Goal: Information Seeking & Learning: Learn about a topic

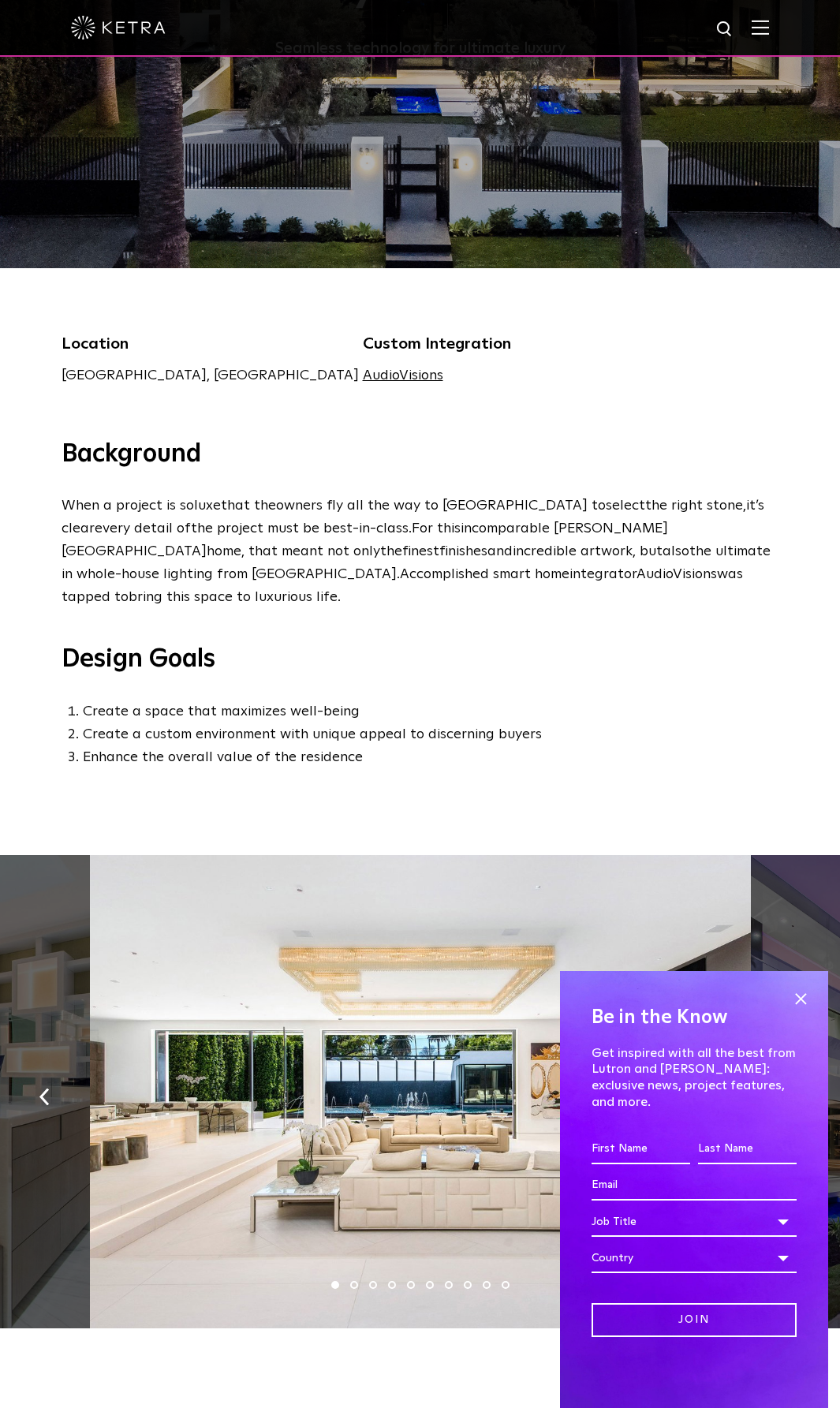
scroll to position [158, 0]
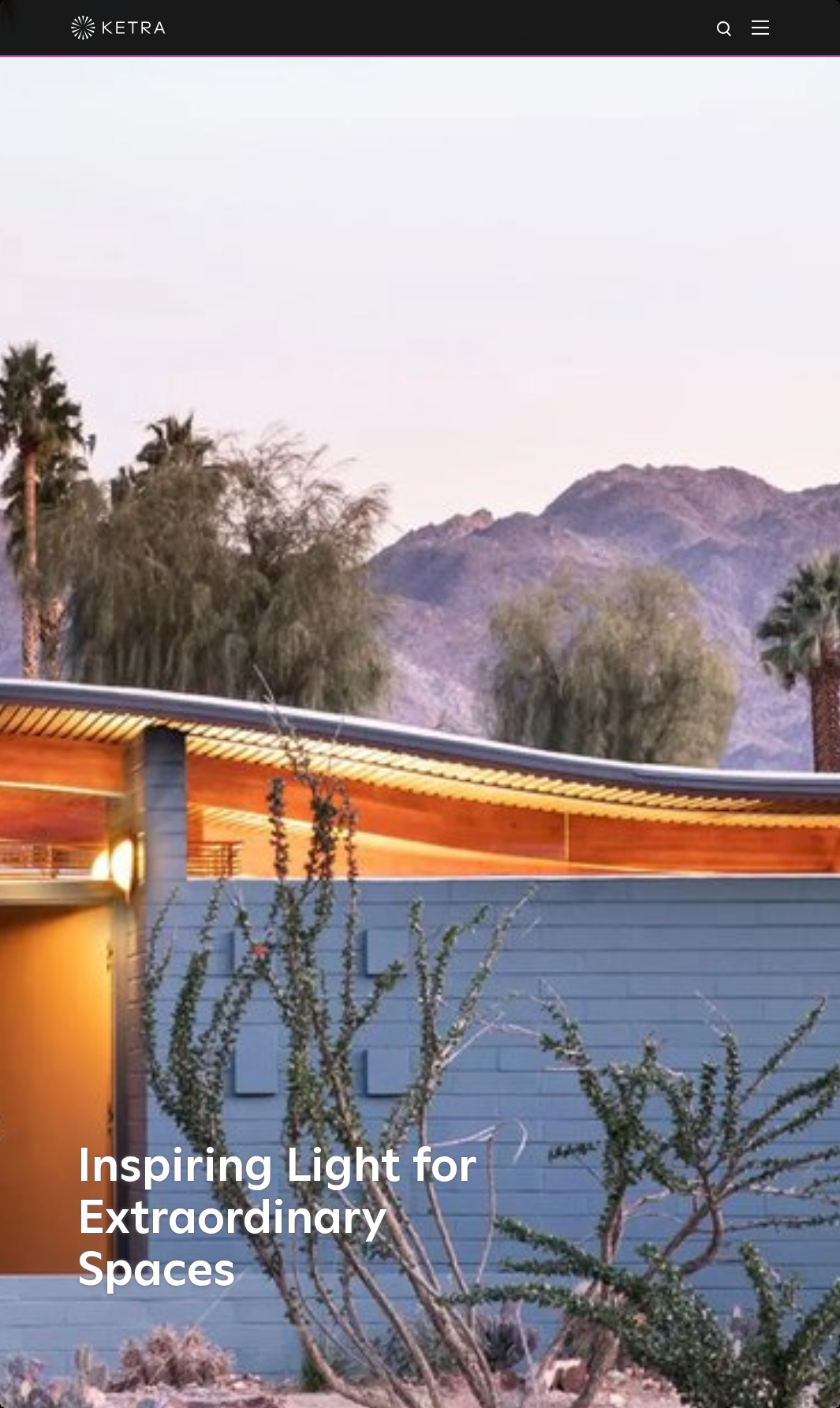
click at [769, 30] on img at bounding box center [760, 27] width 18 height 15
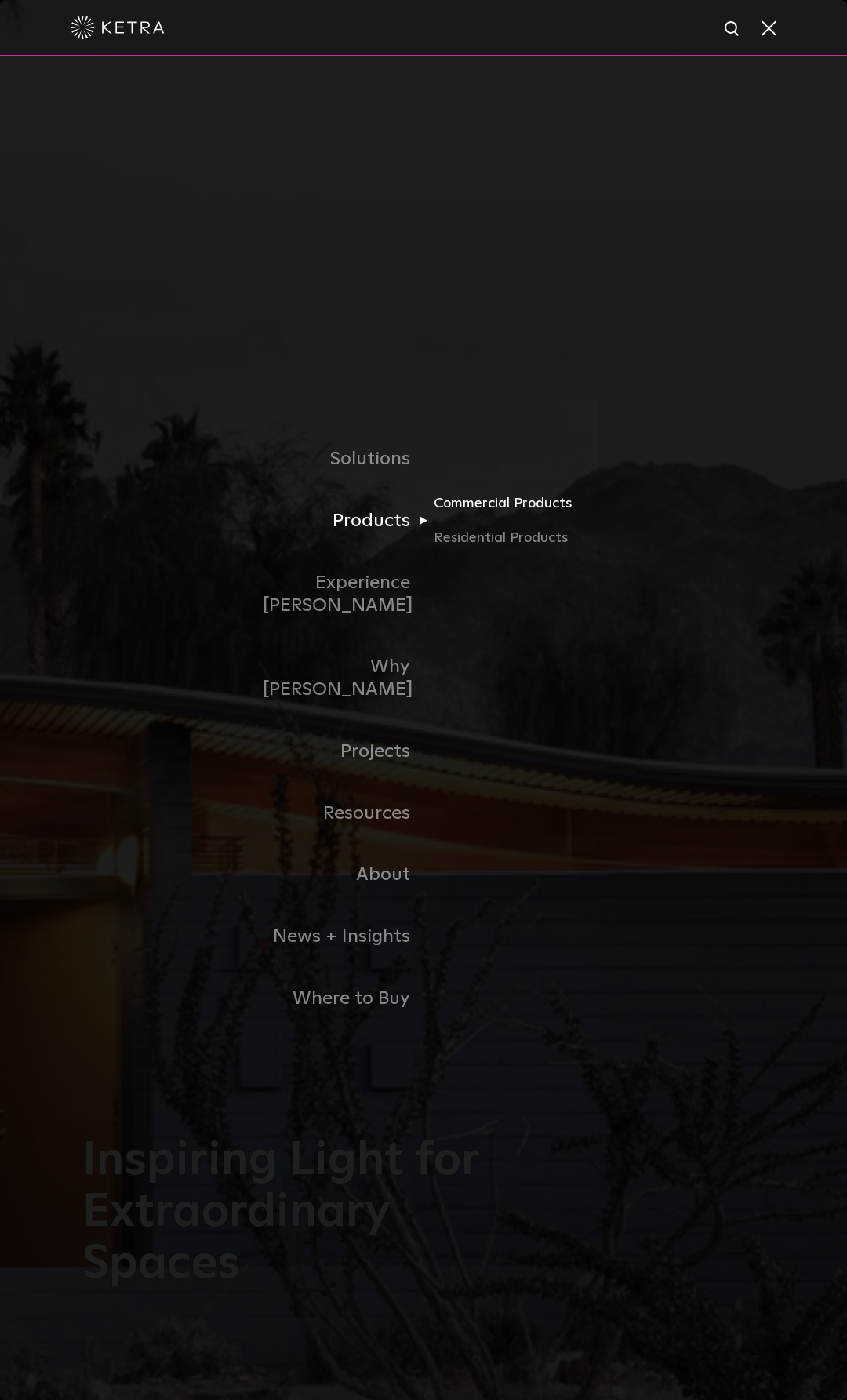
click at [493, 527] on link "Commercial Products" at bounding box center [509, 509] width 150 height 34
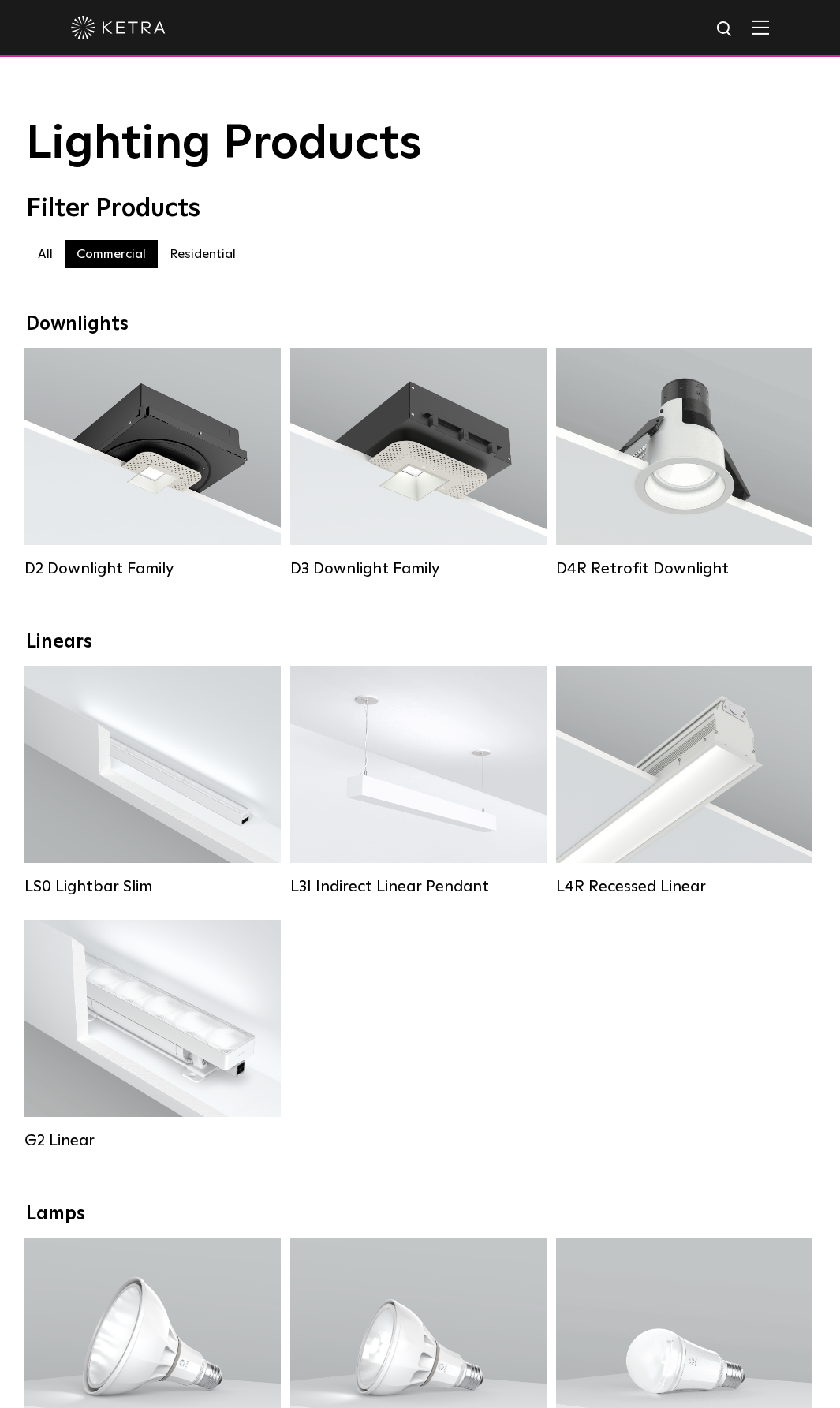
click at [769, 30] on img at bounding box center [760, 27] width 18 height 15
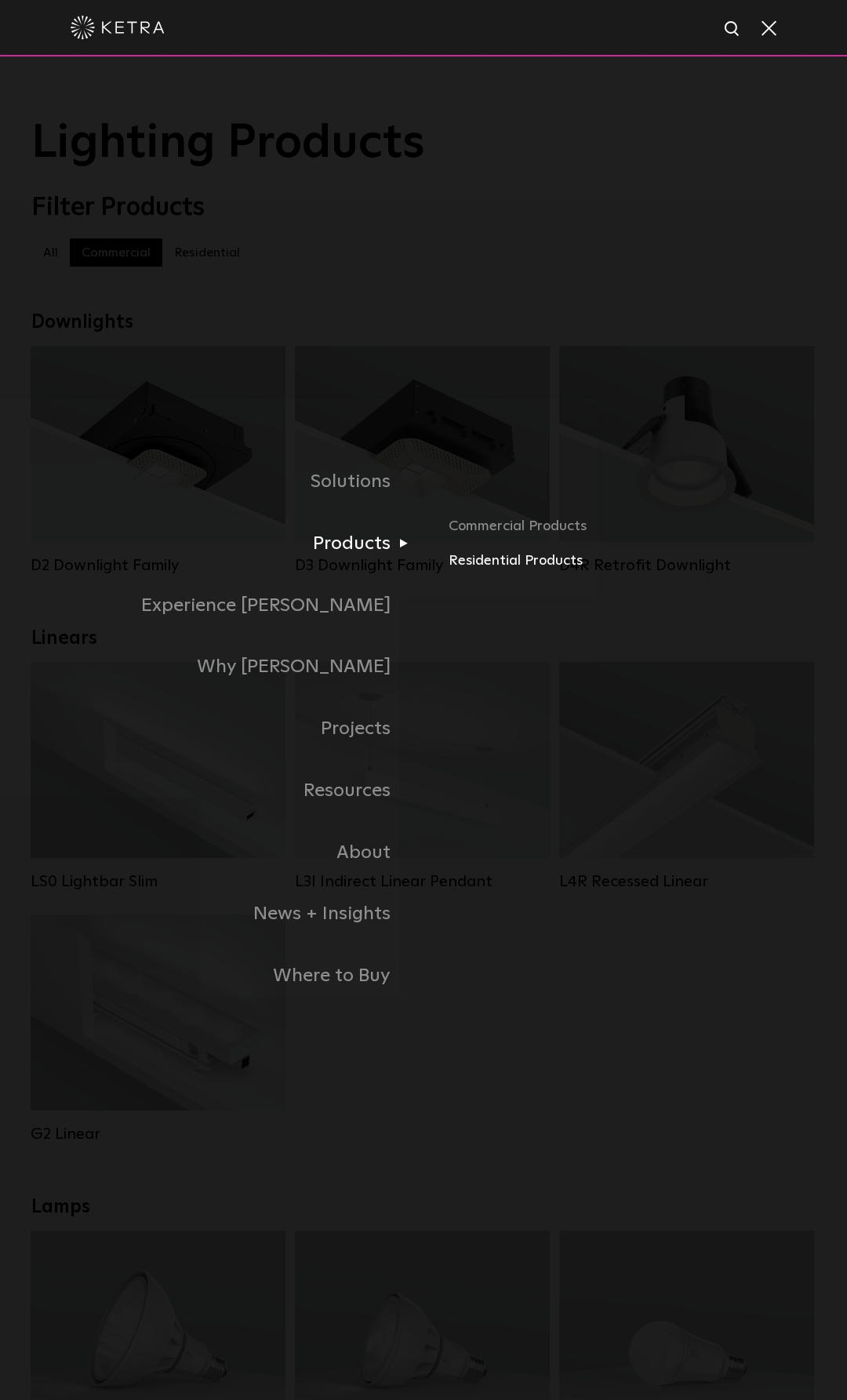
click at [471, 565] on link "Residential Products" at bounding box center [632, 561] width 367 height 22
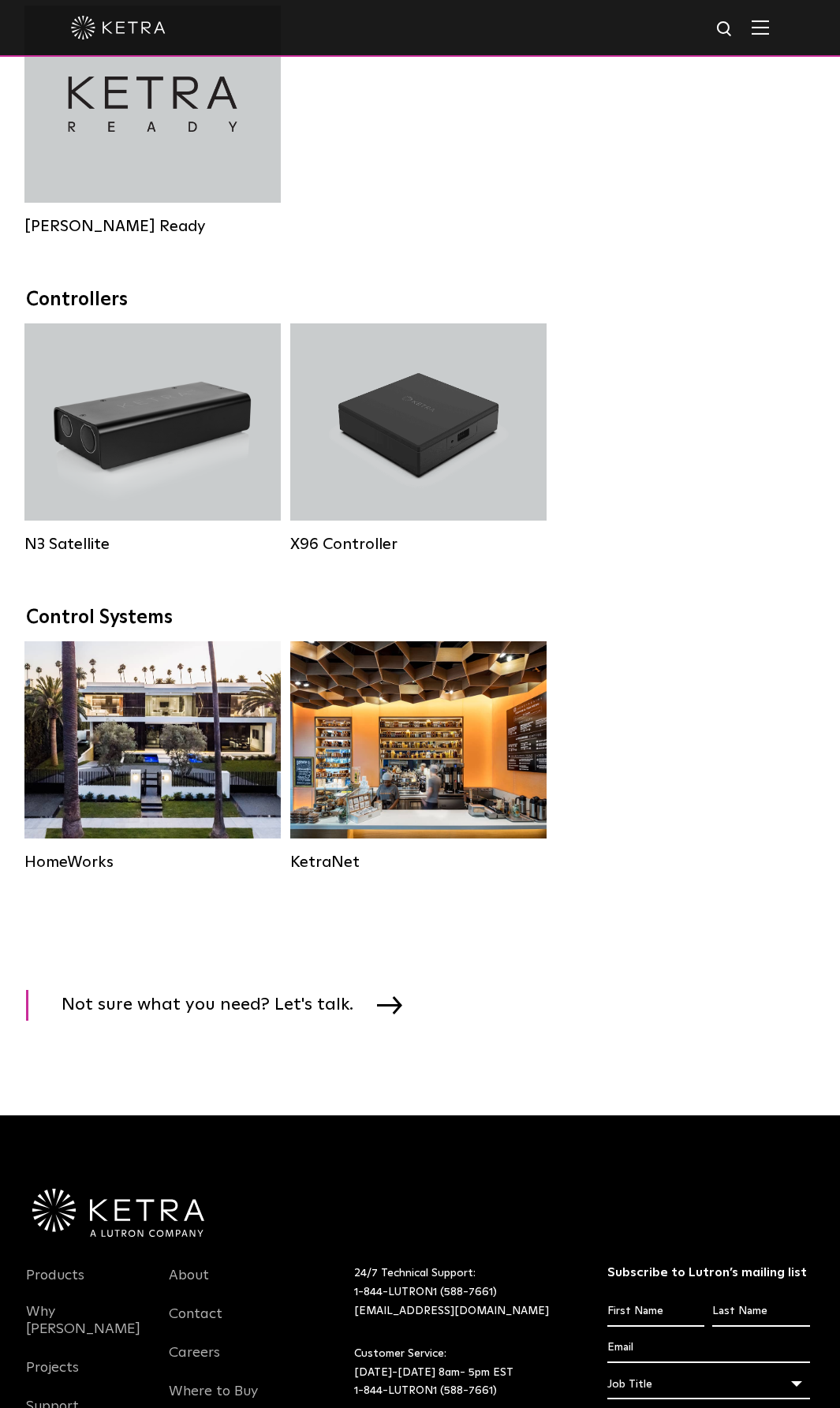
scroll to position [1578, 0]
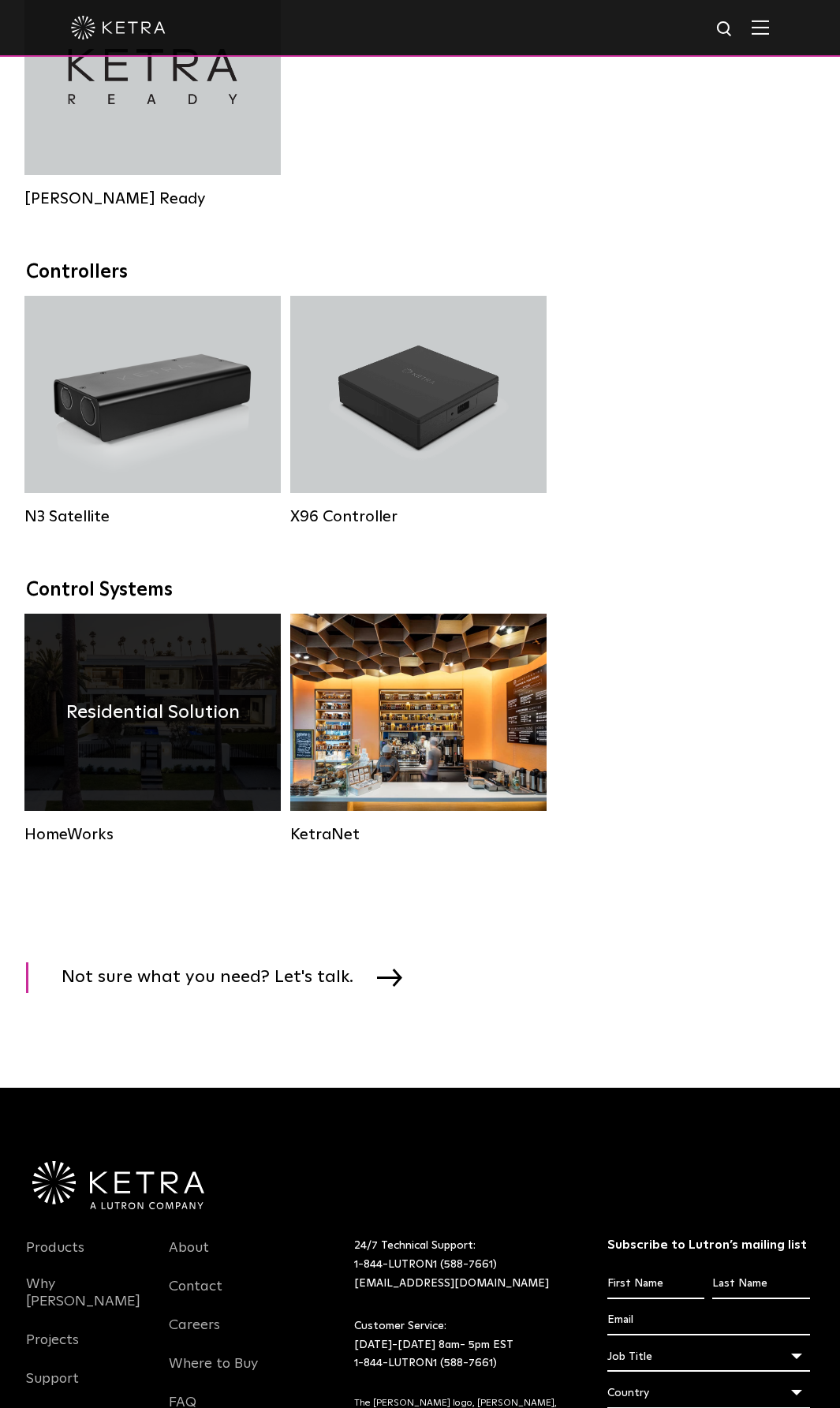
click at [130, 727] on h4 "Residential Solution" at bounding box center [152, 712] width 174 height 30
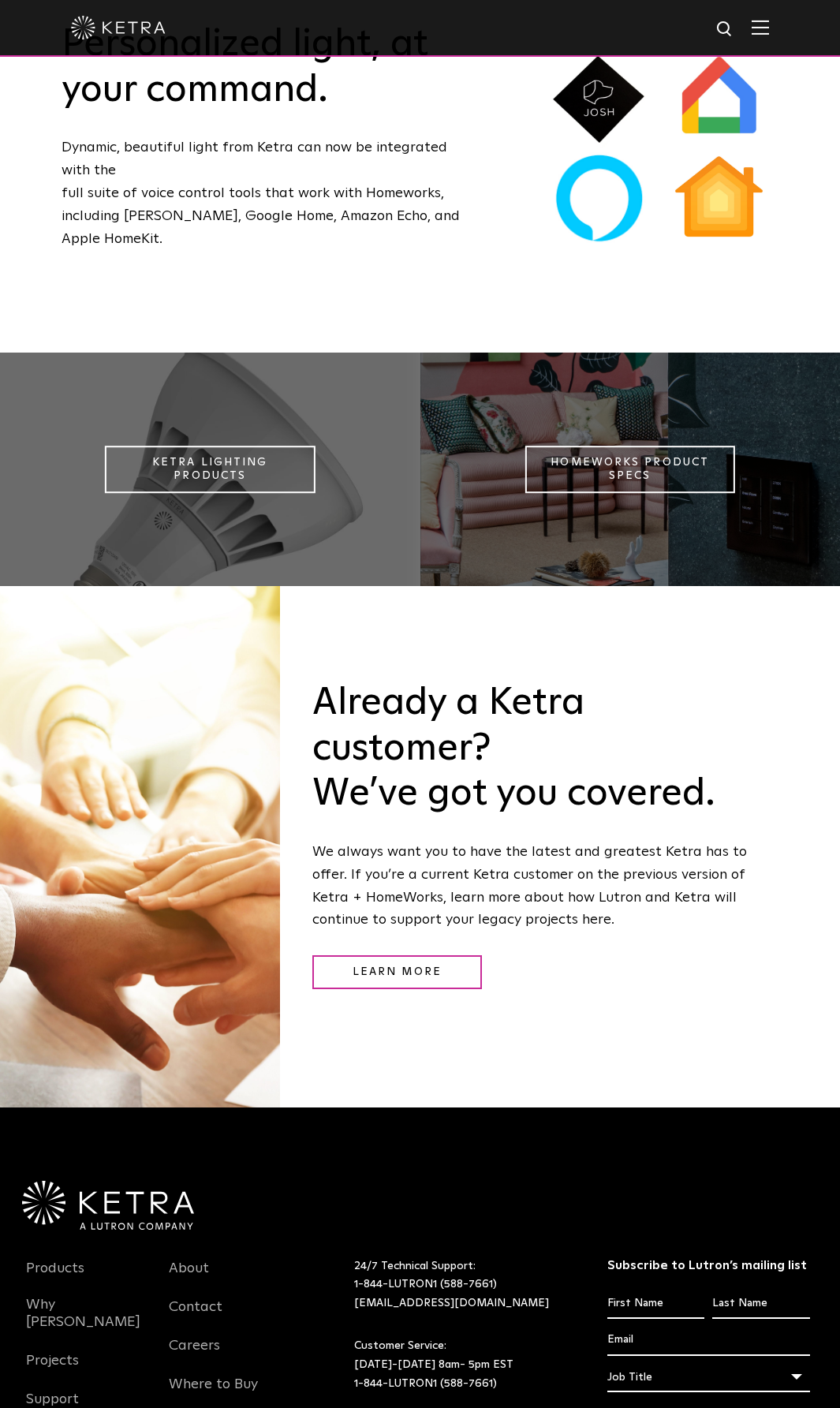
scroll to position [1893, 0]
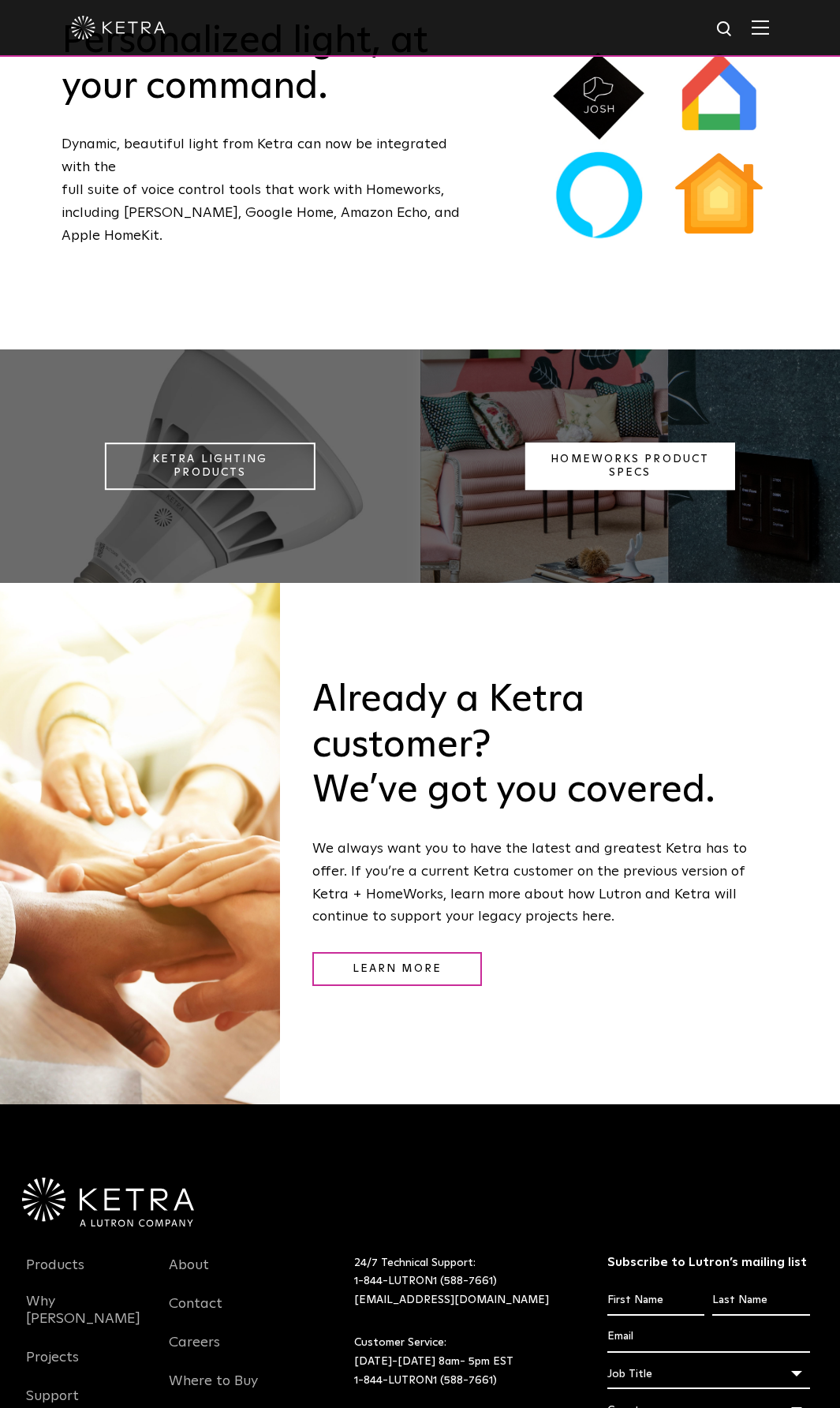
click at [649, 450] on link "Homeworks Product Specs" at bounding box center [631, 466] width 210 height 47
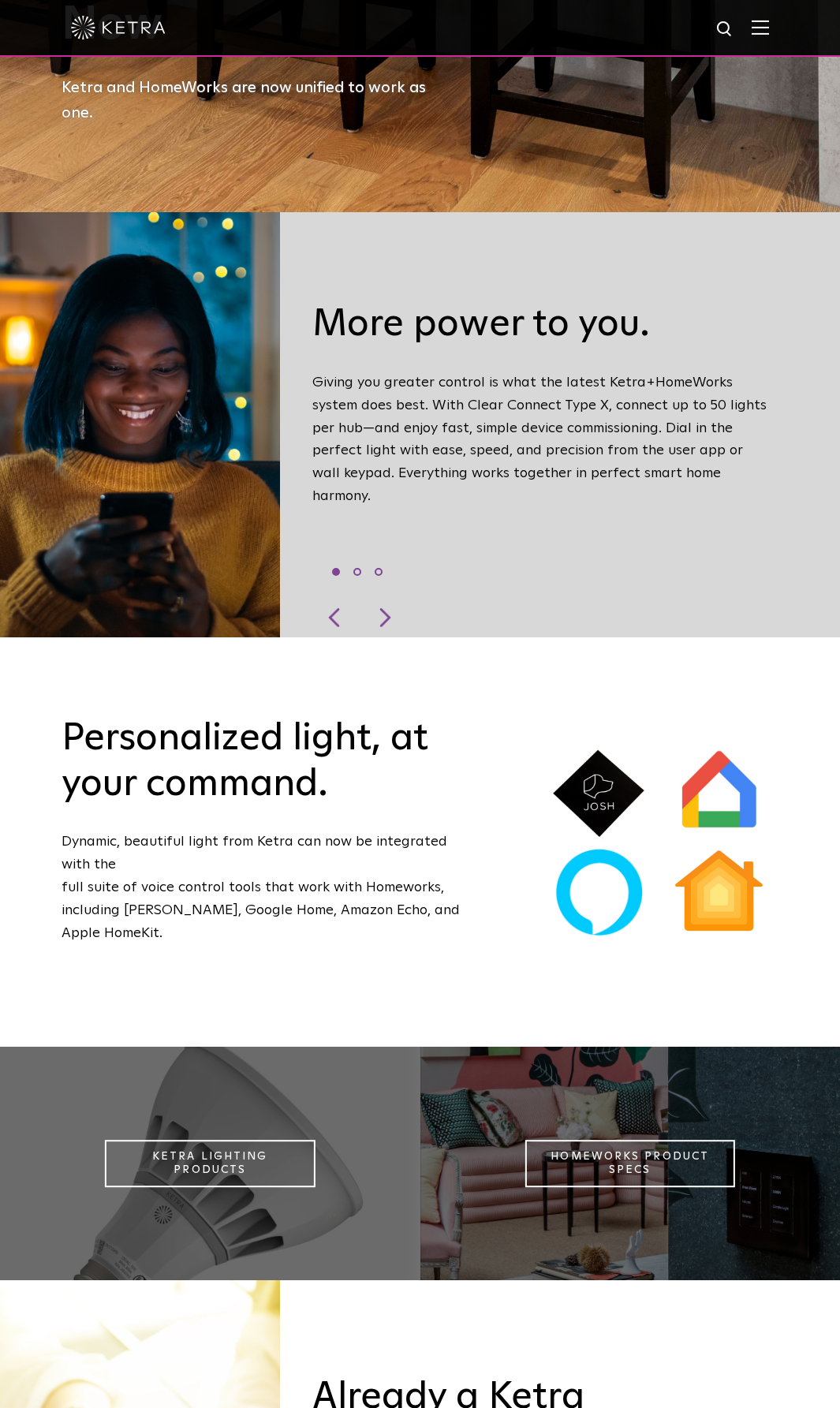
scroll to position [1420, 0]
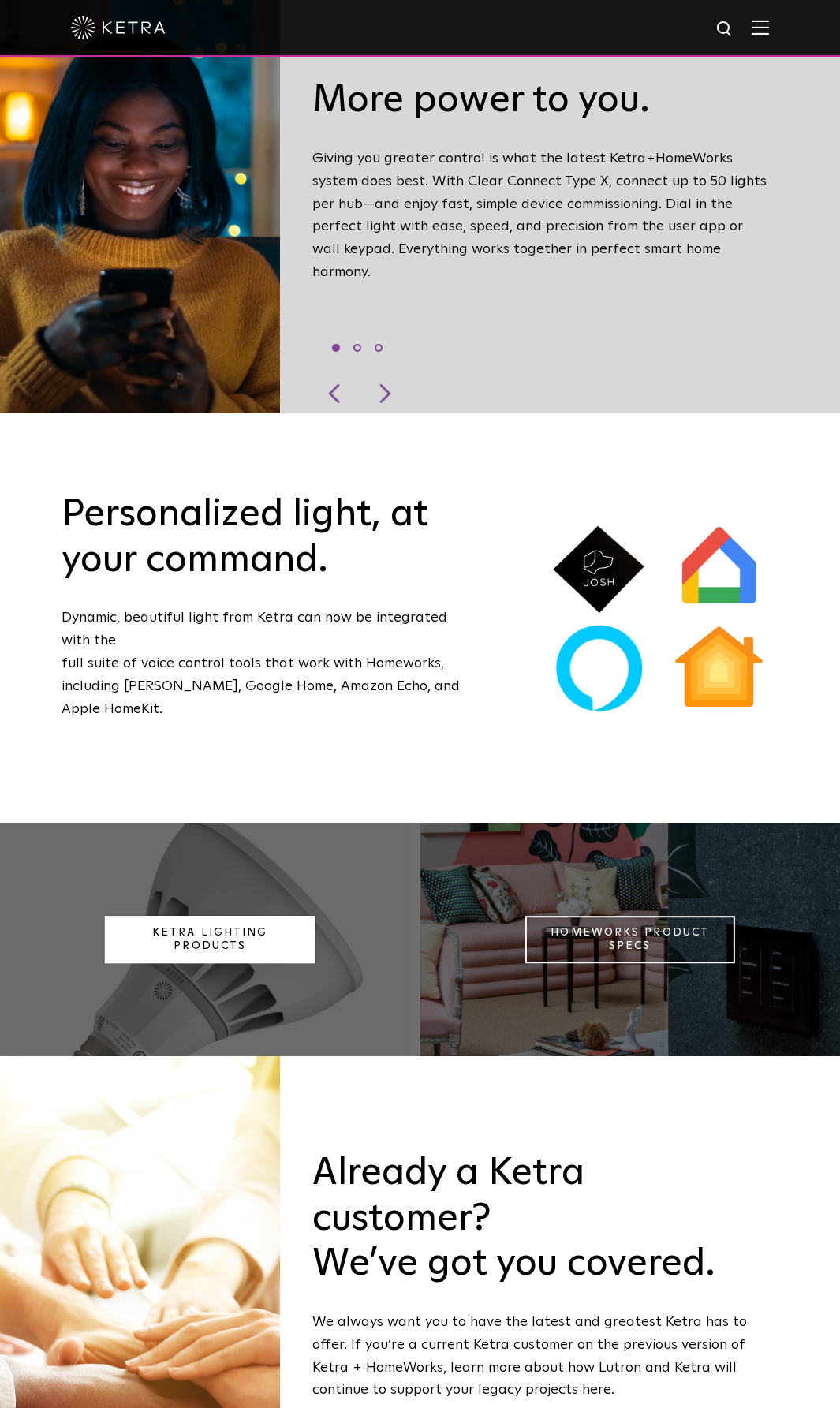
click at [294, 926] on link "Ketra Lighting Products" at bounding box center [210, 939] width 210 height 47
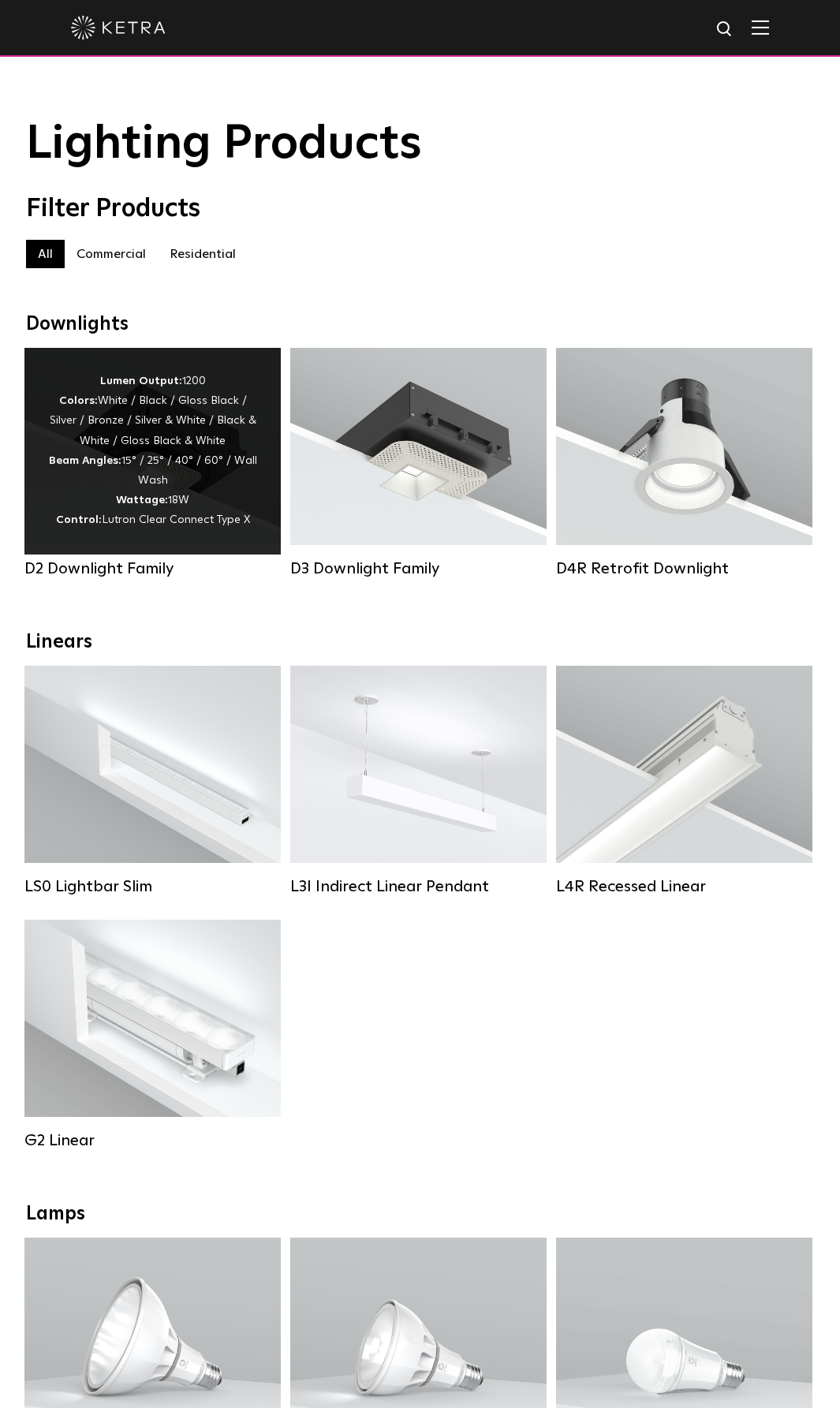
click at [139, 578] on div "D2 Downlight Family" at bounding box center [152, 568] width 256 height 19
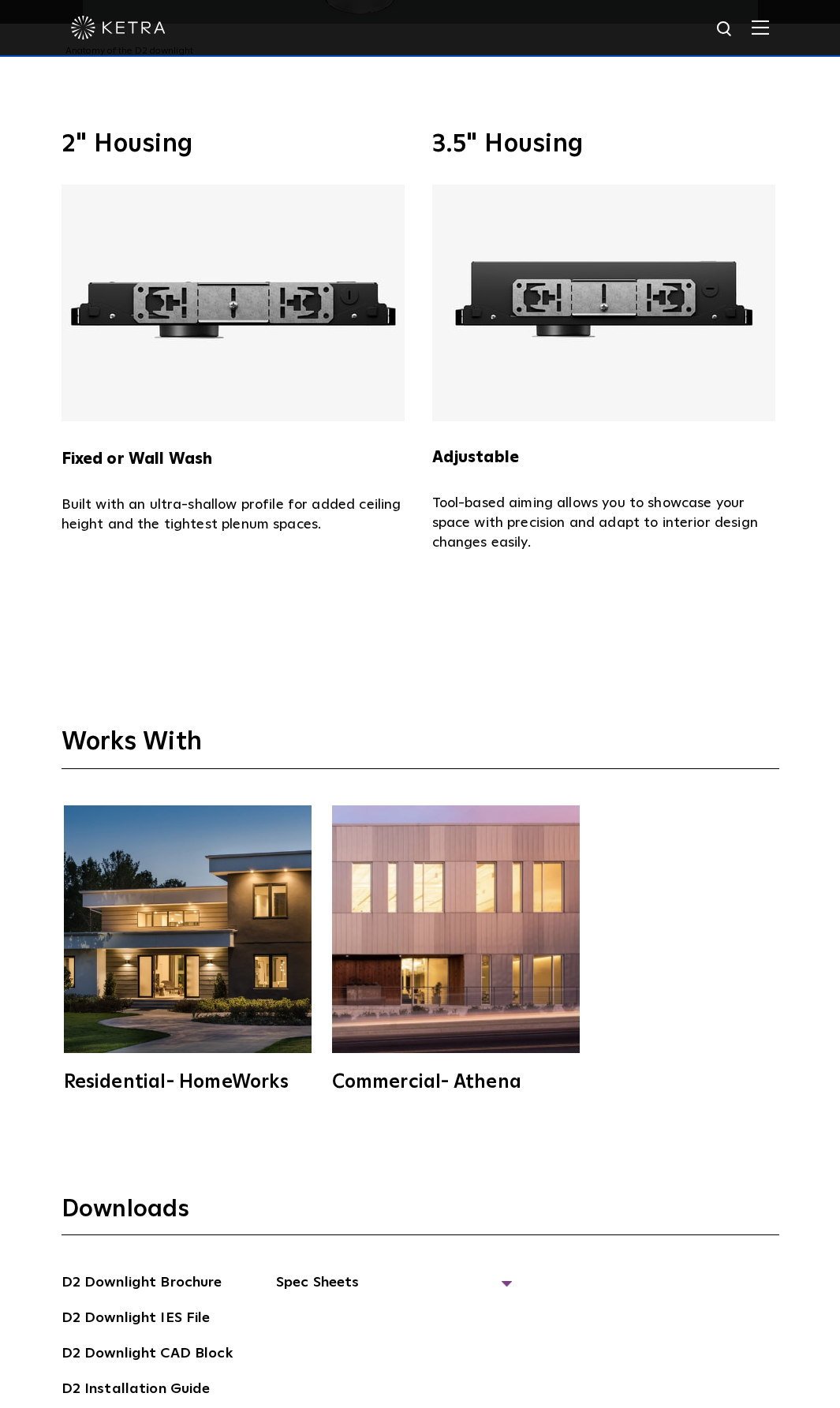
scroll to position [4654, 0]
click at [246, 930] on img at bounding box center [188, 929] width 248 height 248
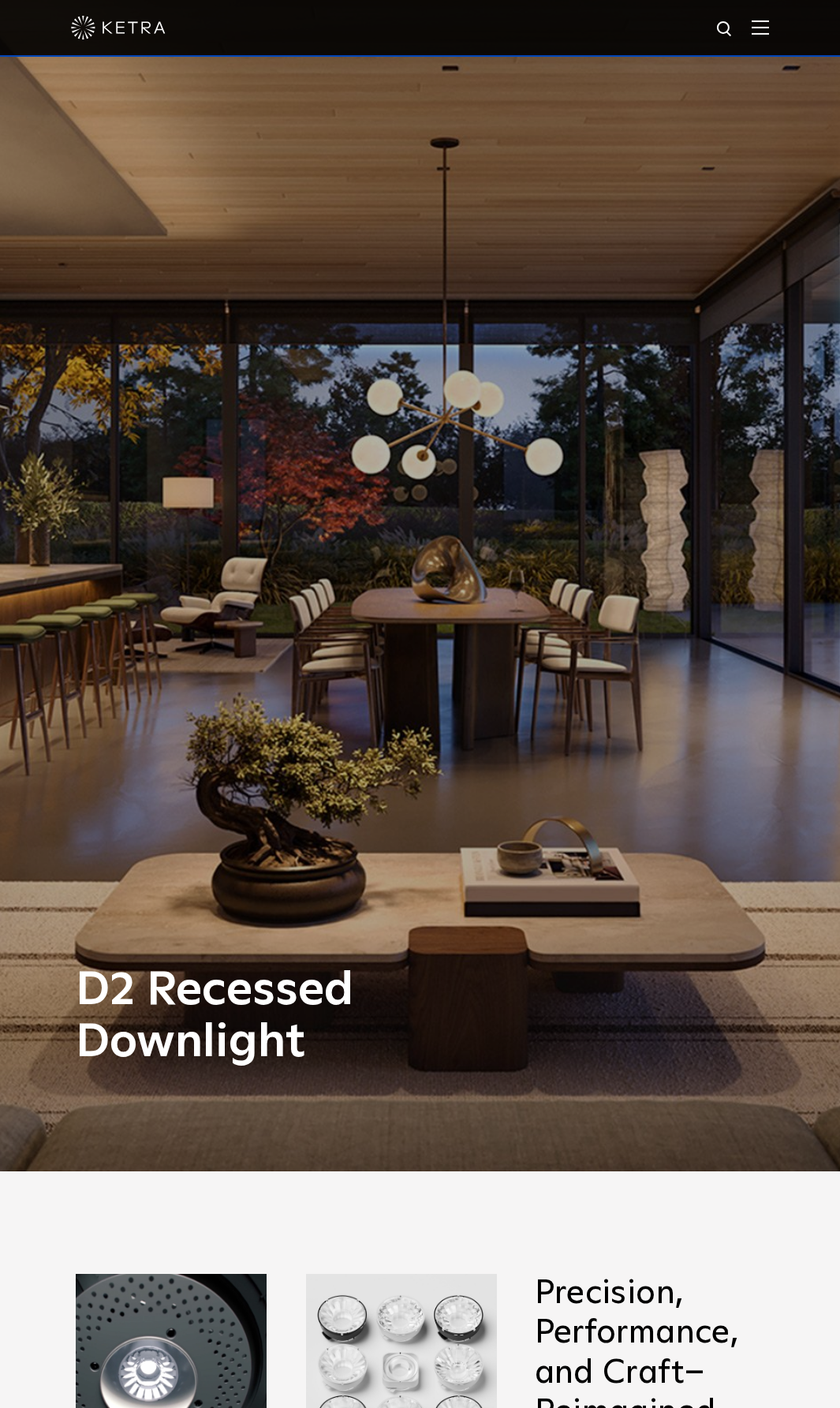
scroll to position [0, 0]
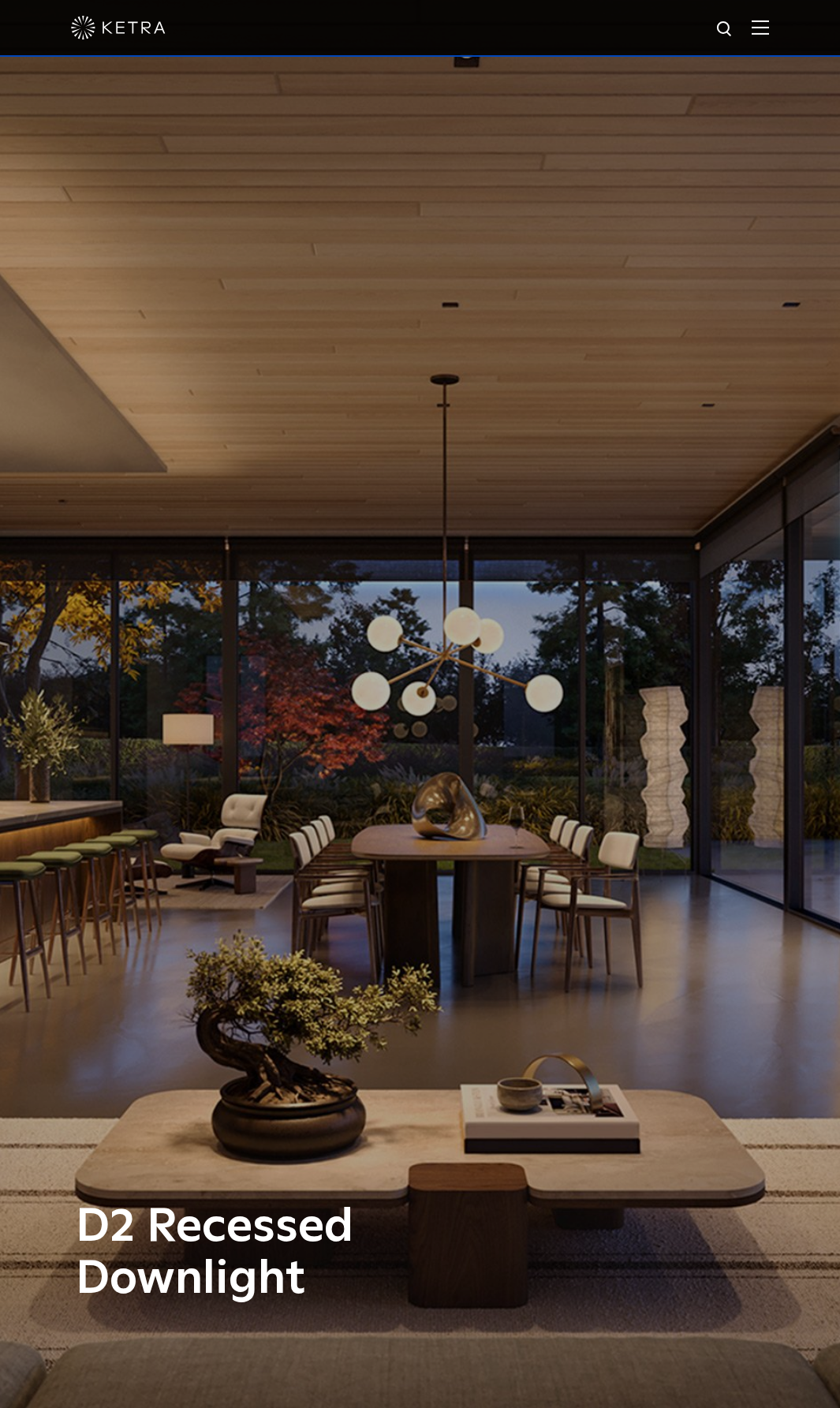
click at [131, 27] on img at bounding box center [118, 28] width 94 height 24
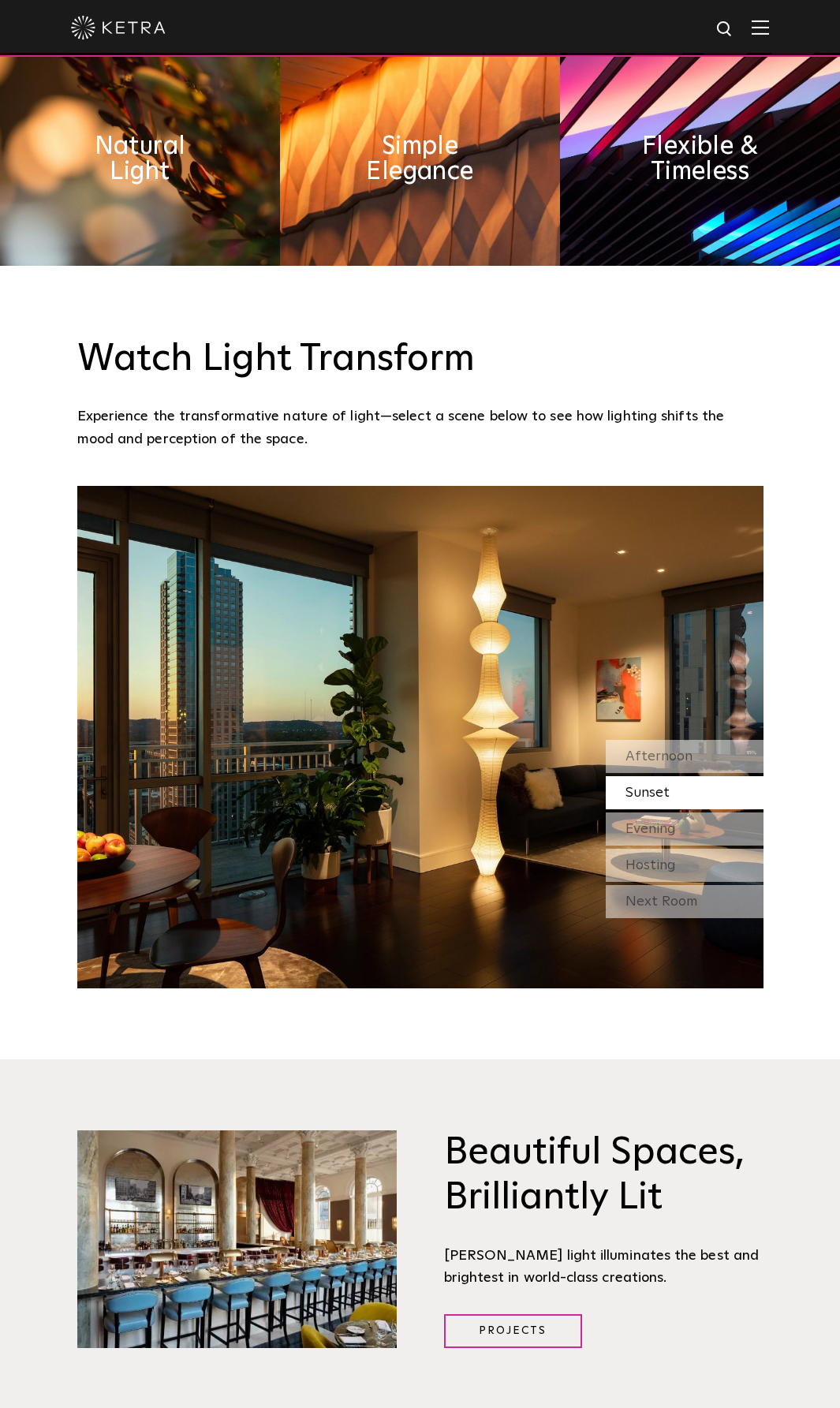
scroll to position [1578, 0]
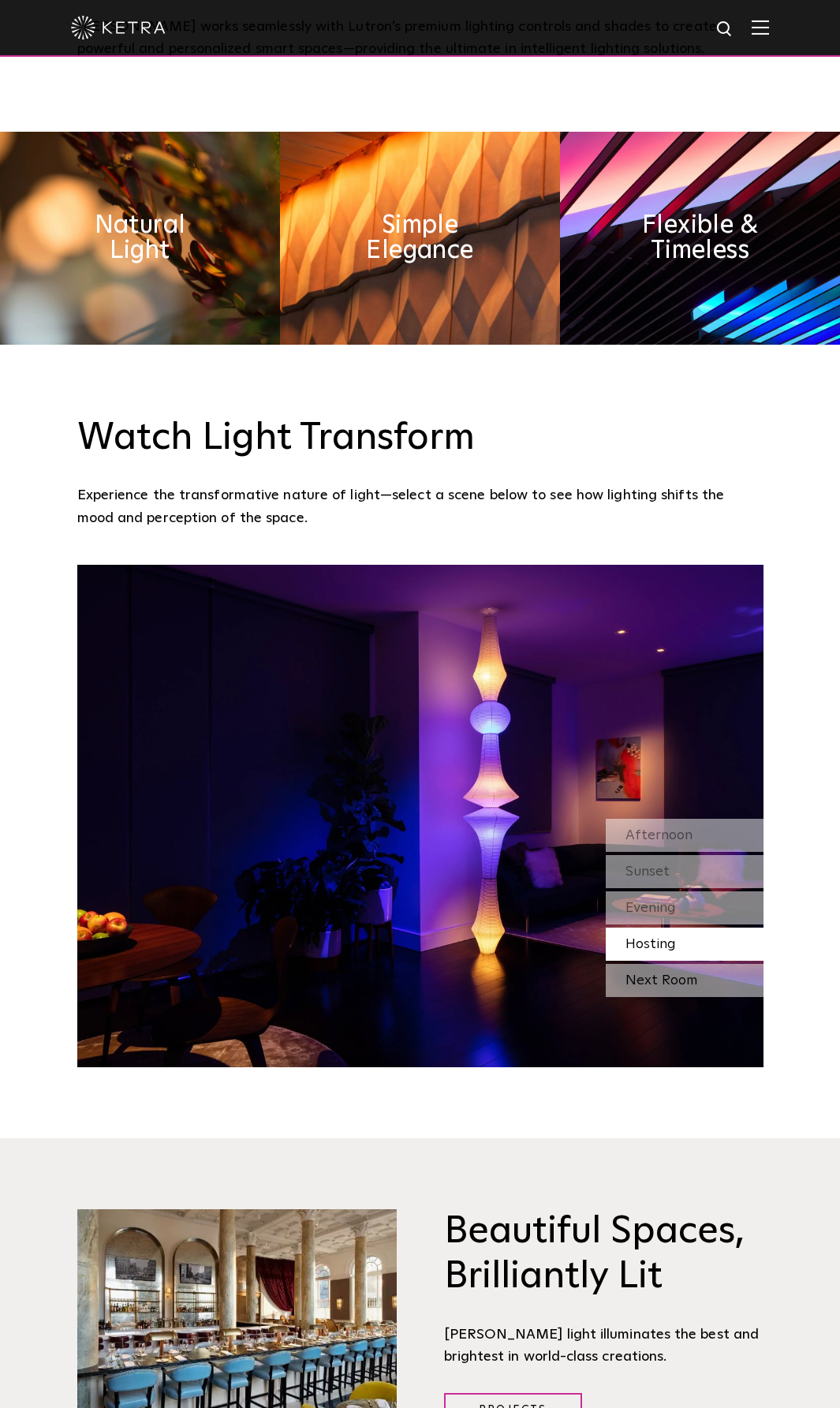
click at [714, 964] on div "Next Room" at bounding box center [685, 981] width 158 height 33
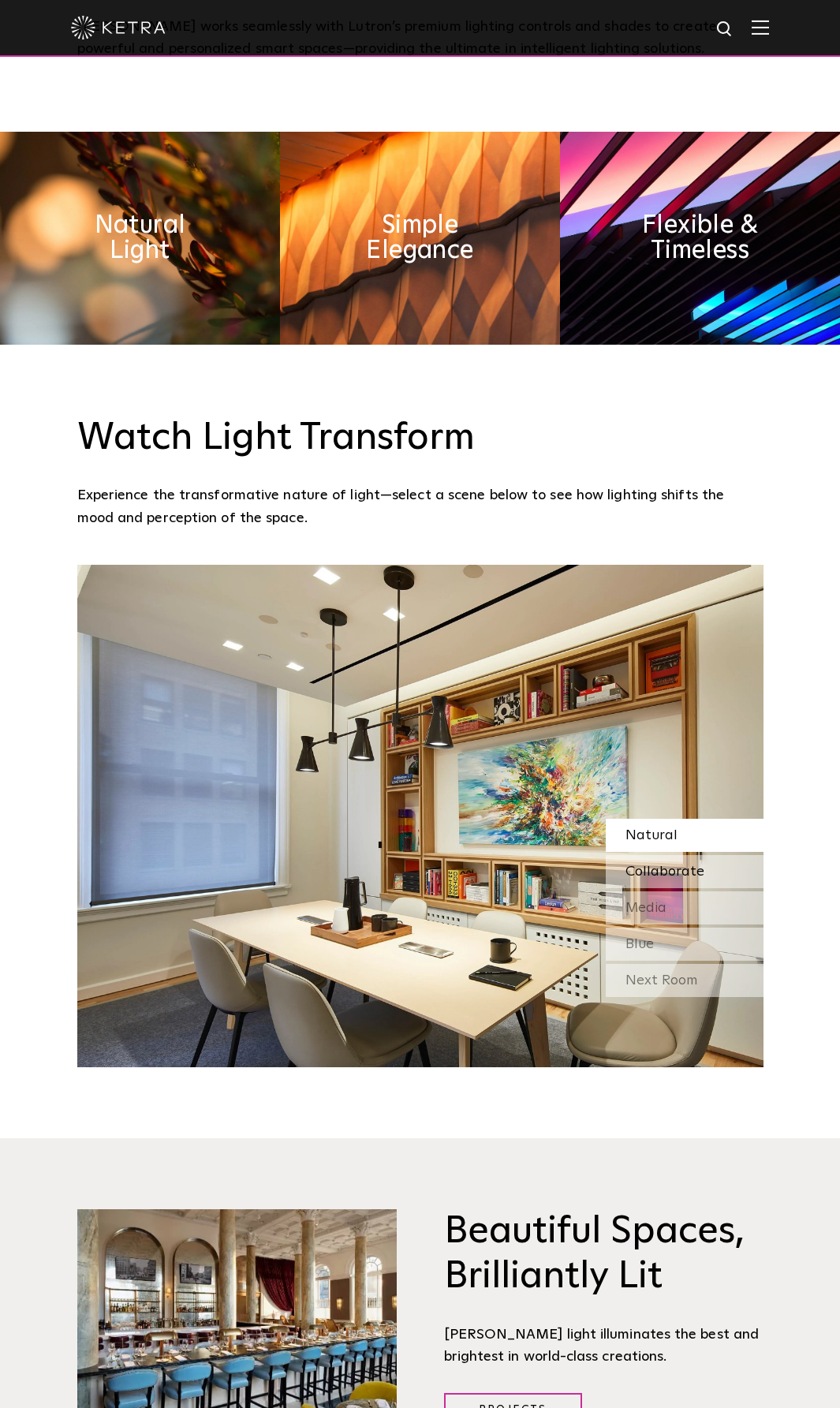
click at [699, 865] on span "Collaborate" at bounding box center [665, 872] width 79 height 14
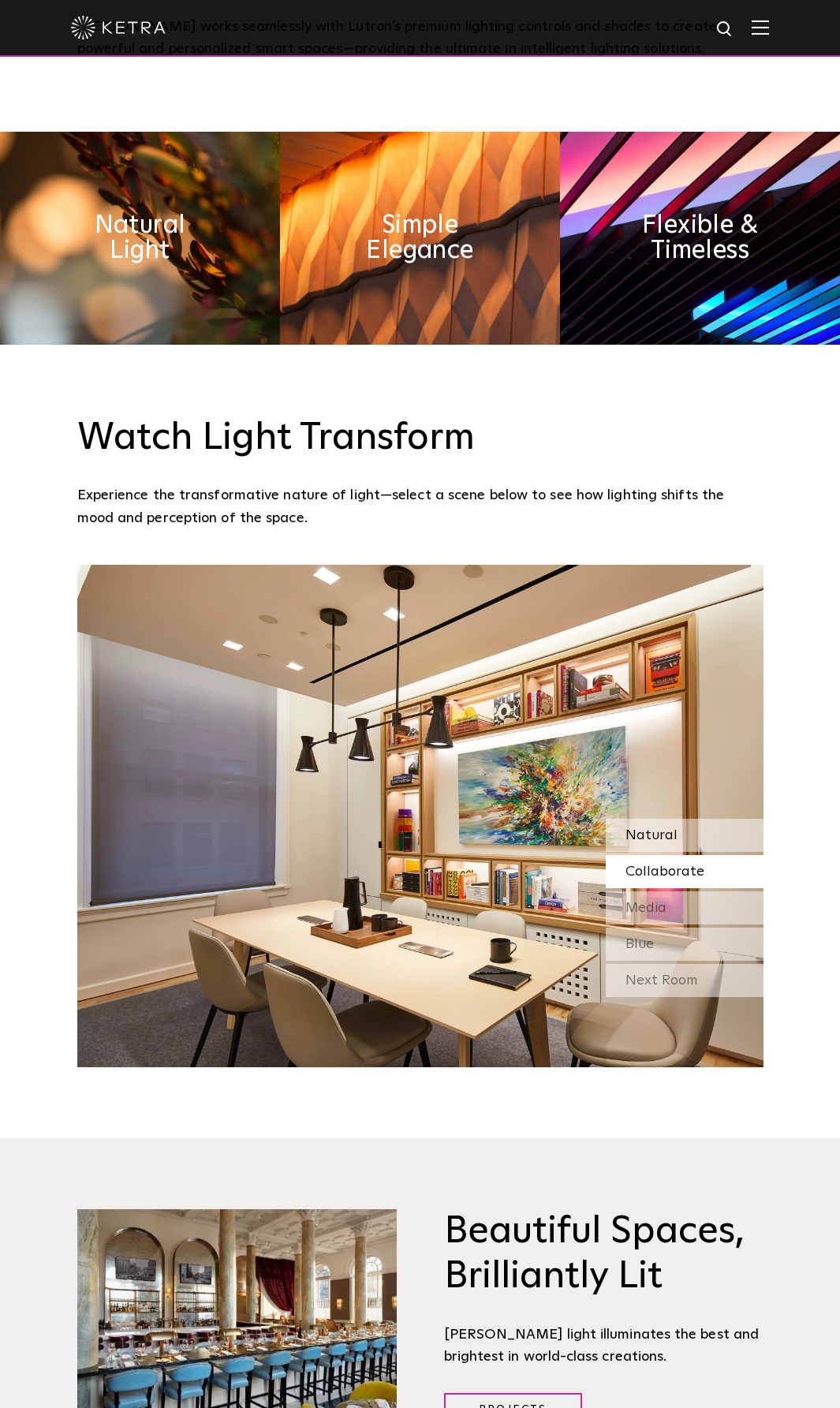
click at [686, 818] on div "Natural" at bounding box center [685, 835] width 158 height 33
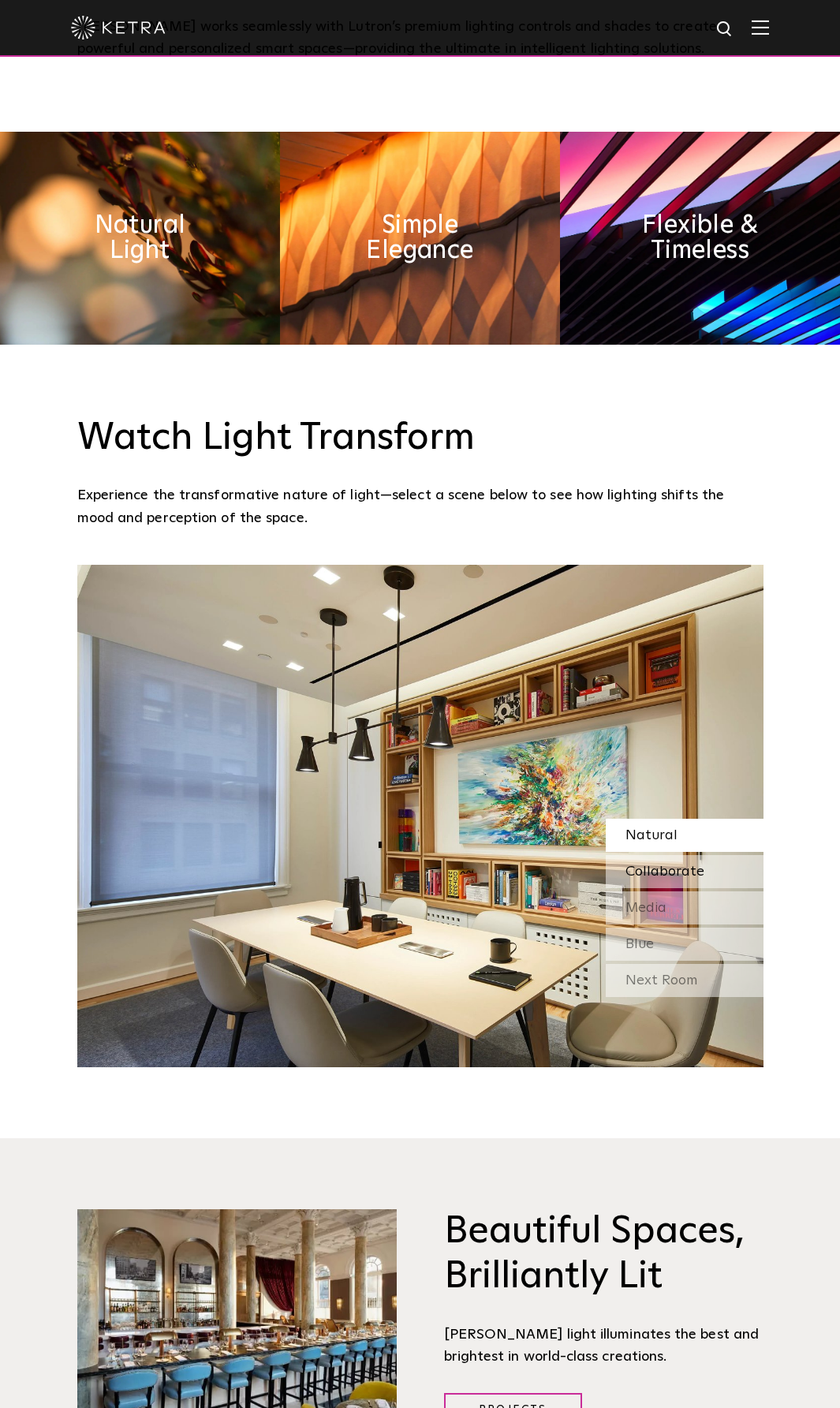
click at [700, 865] on span "Collaborate" at bounding box center [665, 872] width 79 height 14
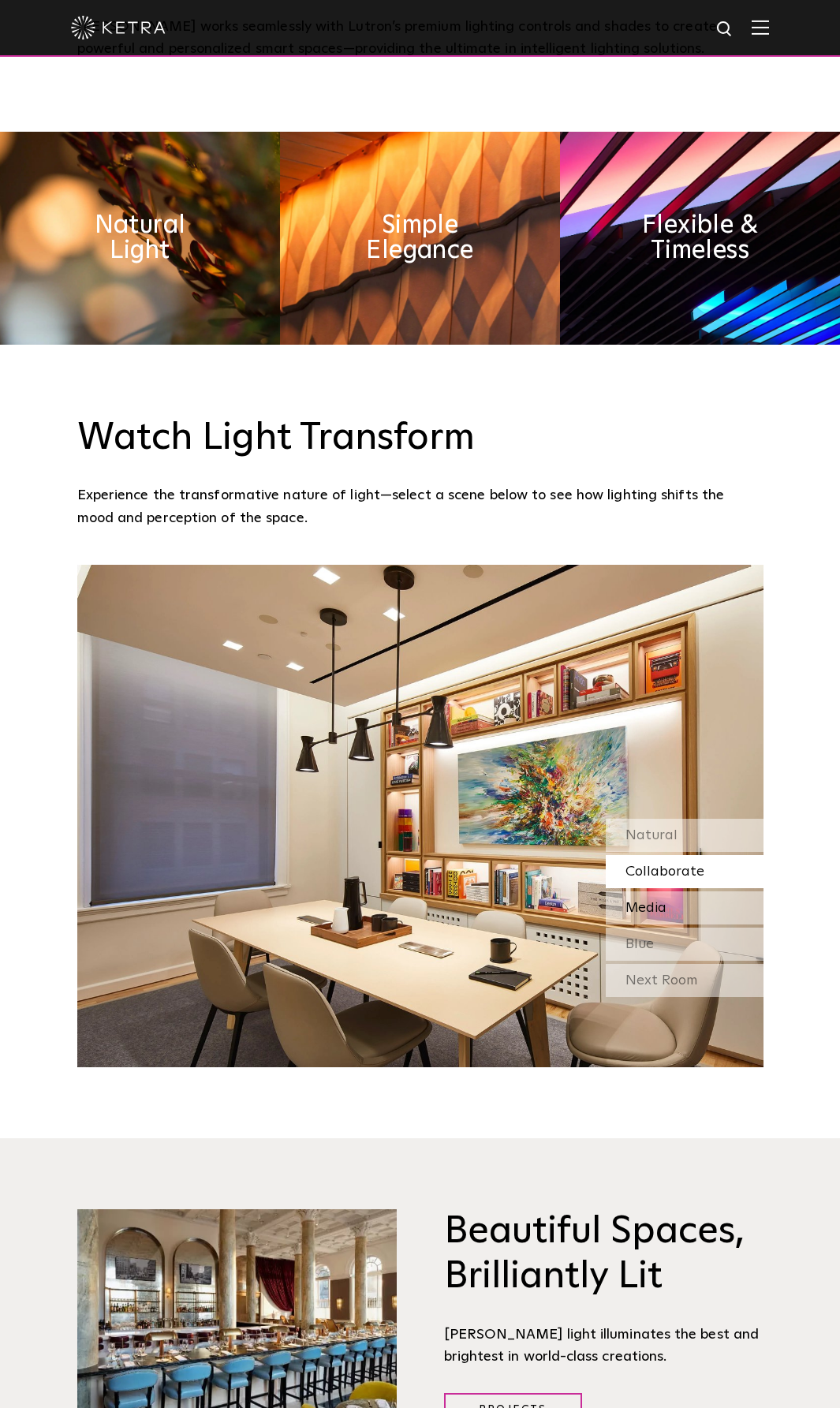
click at [666, 891] on div "Media" at bounding box center [685, 908] width 158 height 33
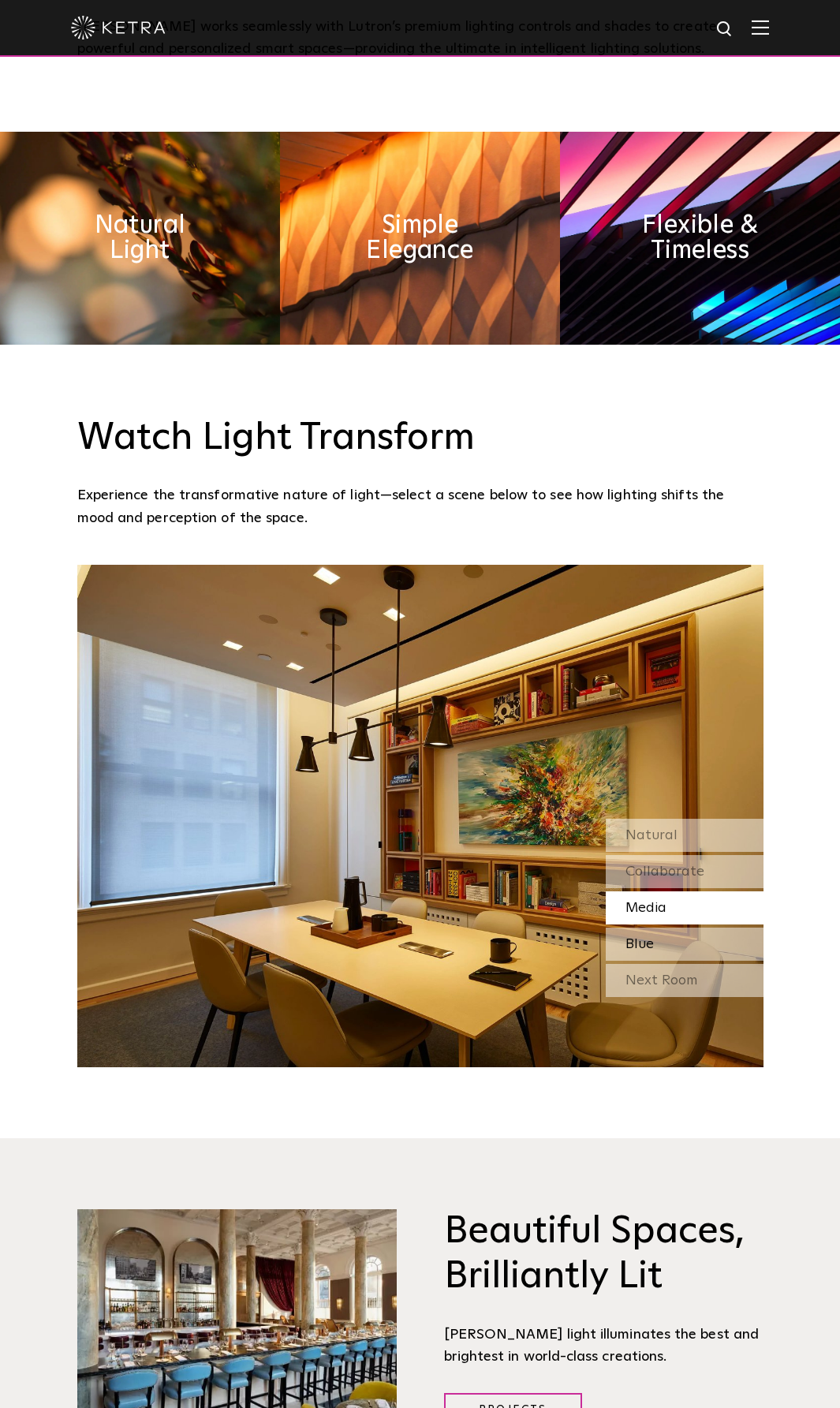
click at [658, 928] on div "Blue" at bounding box center [685, 944] width 158 height 33
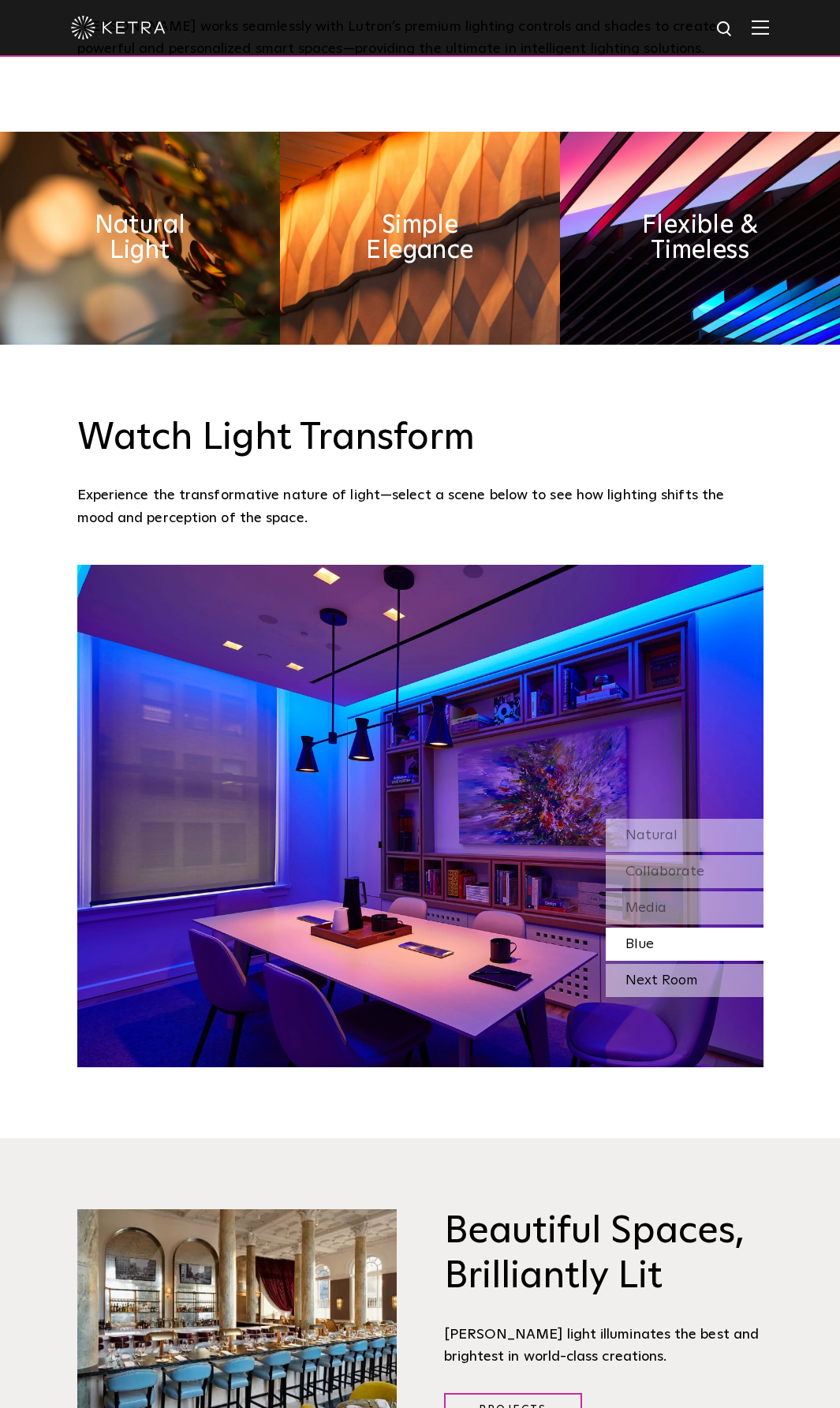
click at [663, 964] on div "Next Room" at bounding box center [685, 981] width 158 height 33
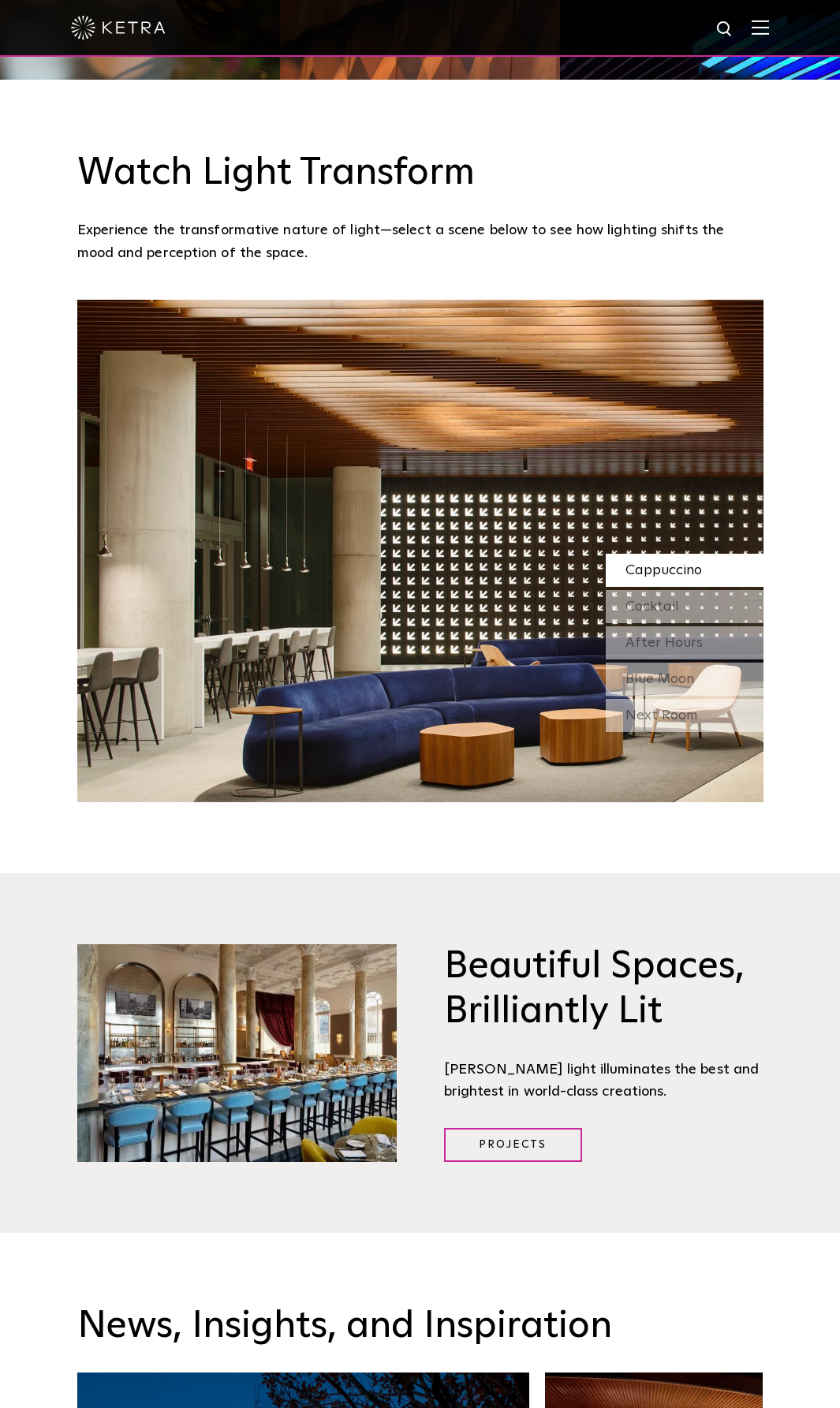
scroll to position [1893, 0]
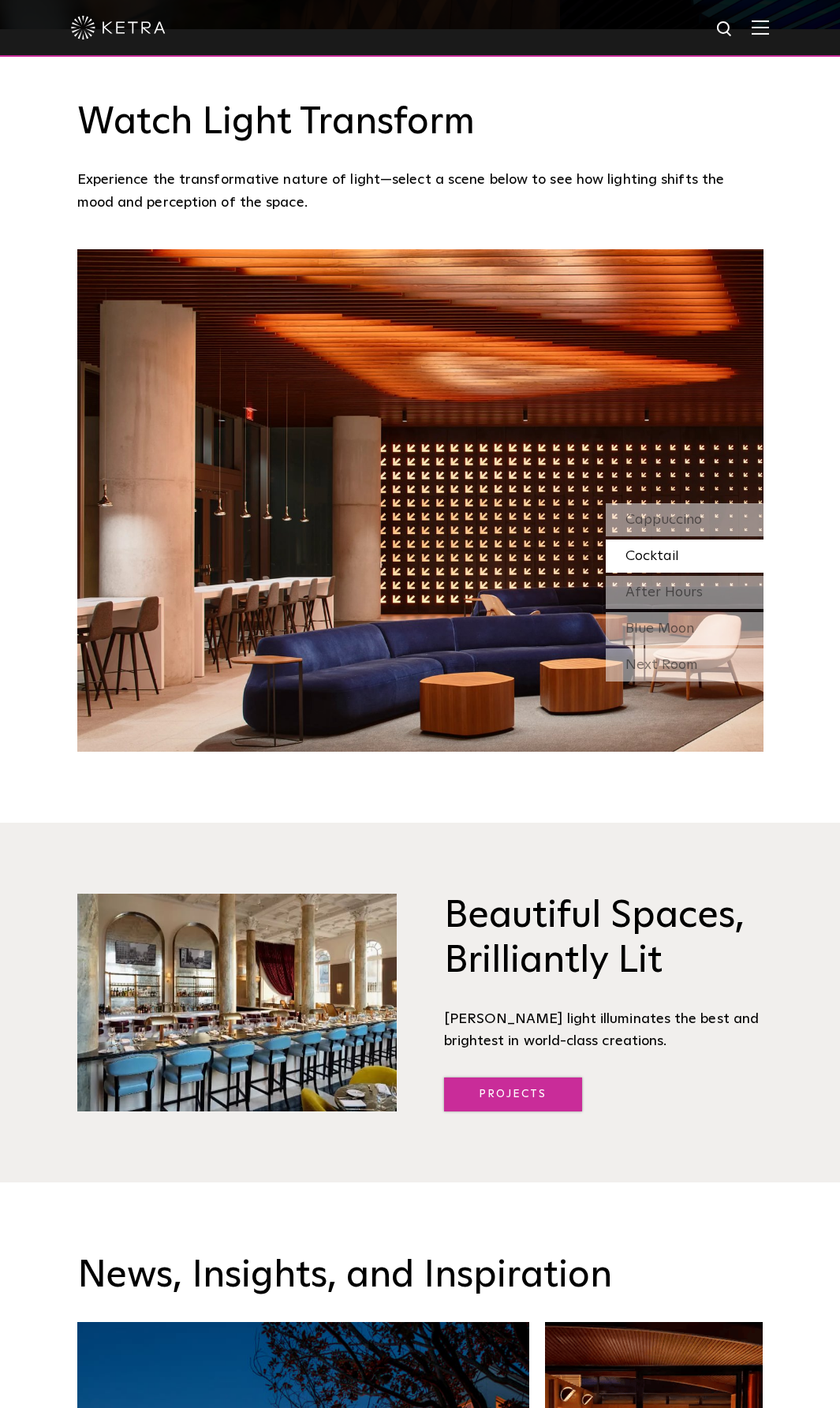
click at [533, 1078] on link "Projects" at bounding box center [513, 1095] width 138 height 34
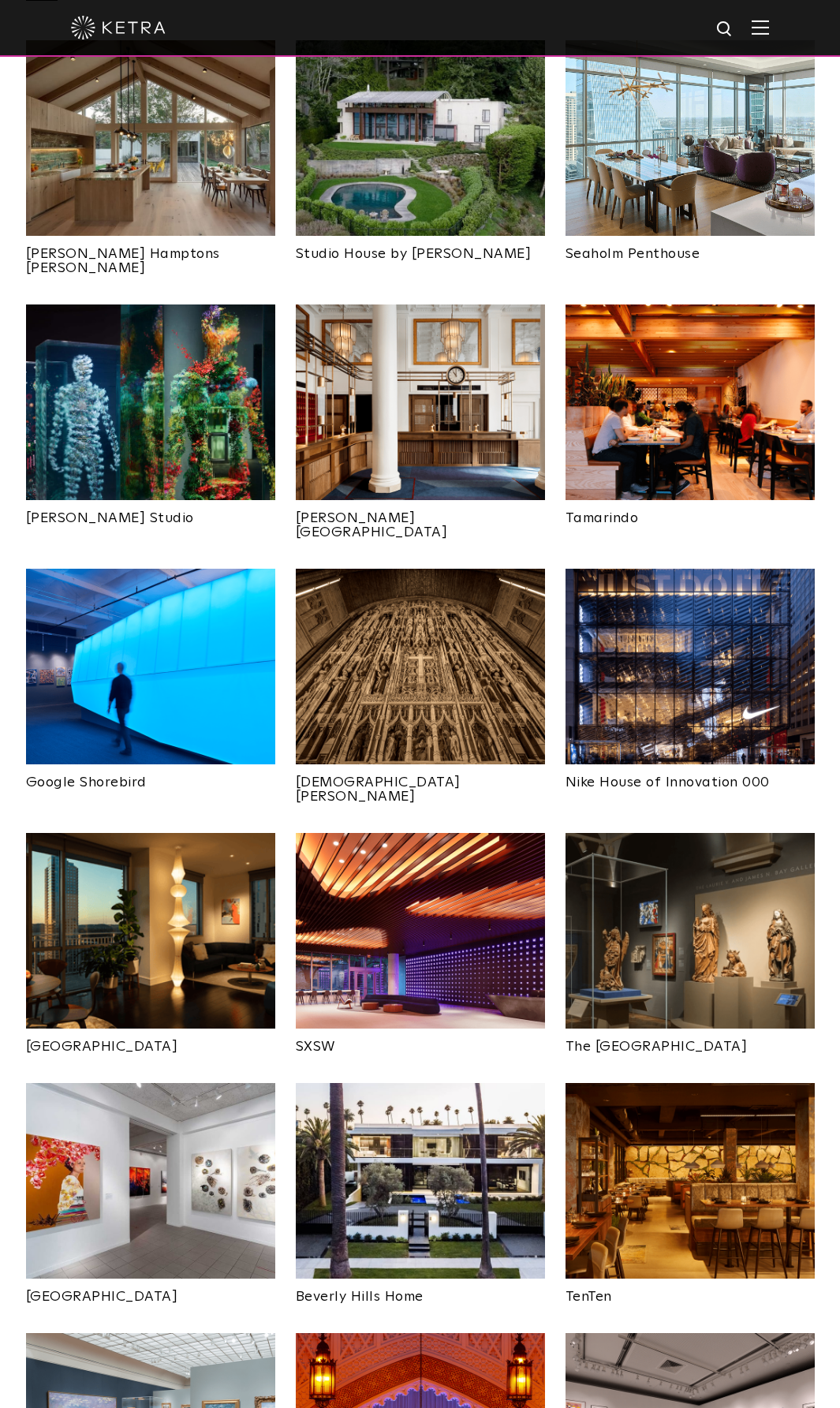
scroll to position [710, 0]
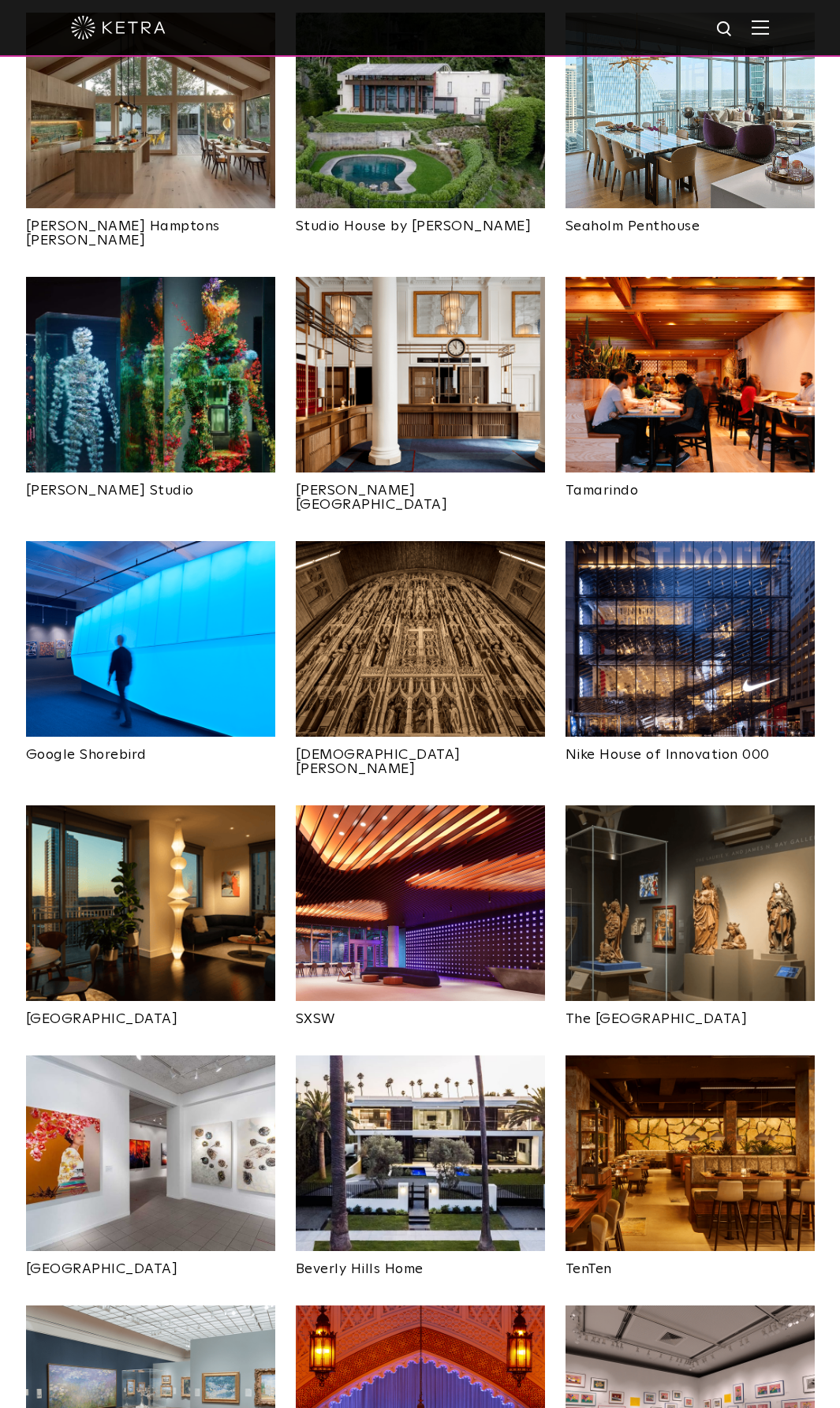
click at [162, 860] on img at bounding box center [150, 903] width 250 height 196
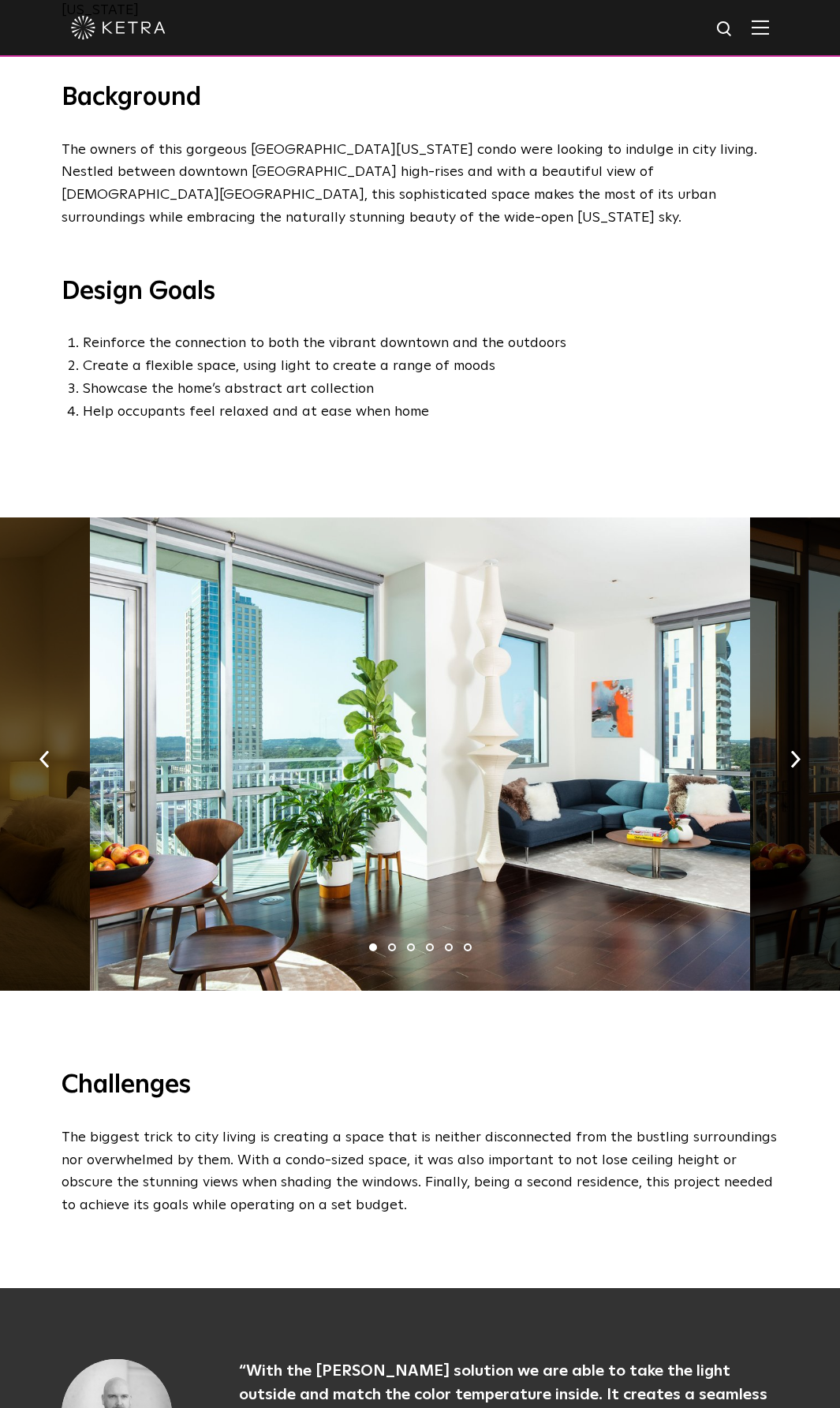
scroll to position [631, 0]
click at [806, 730] on button "button" at bounding box center [795, 757] width 34 height 54
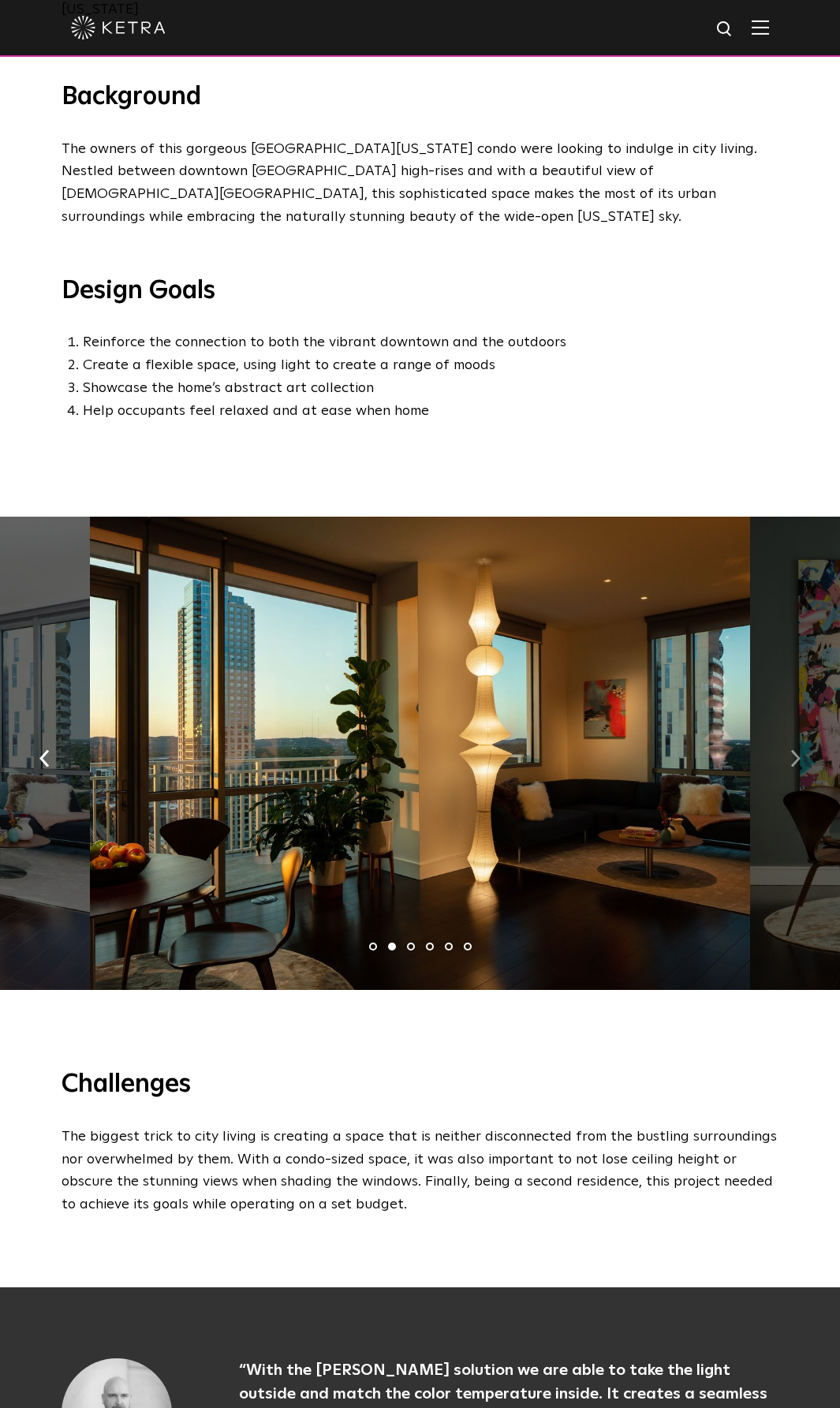
click at [806, 730] on button "button" at bounding box center [795, 757] width 34 height 54
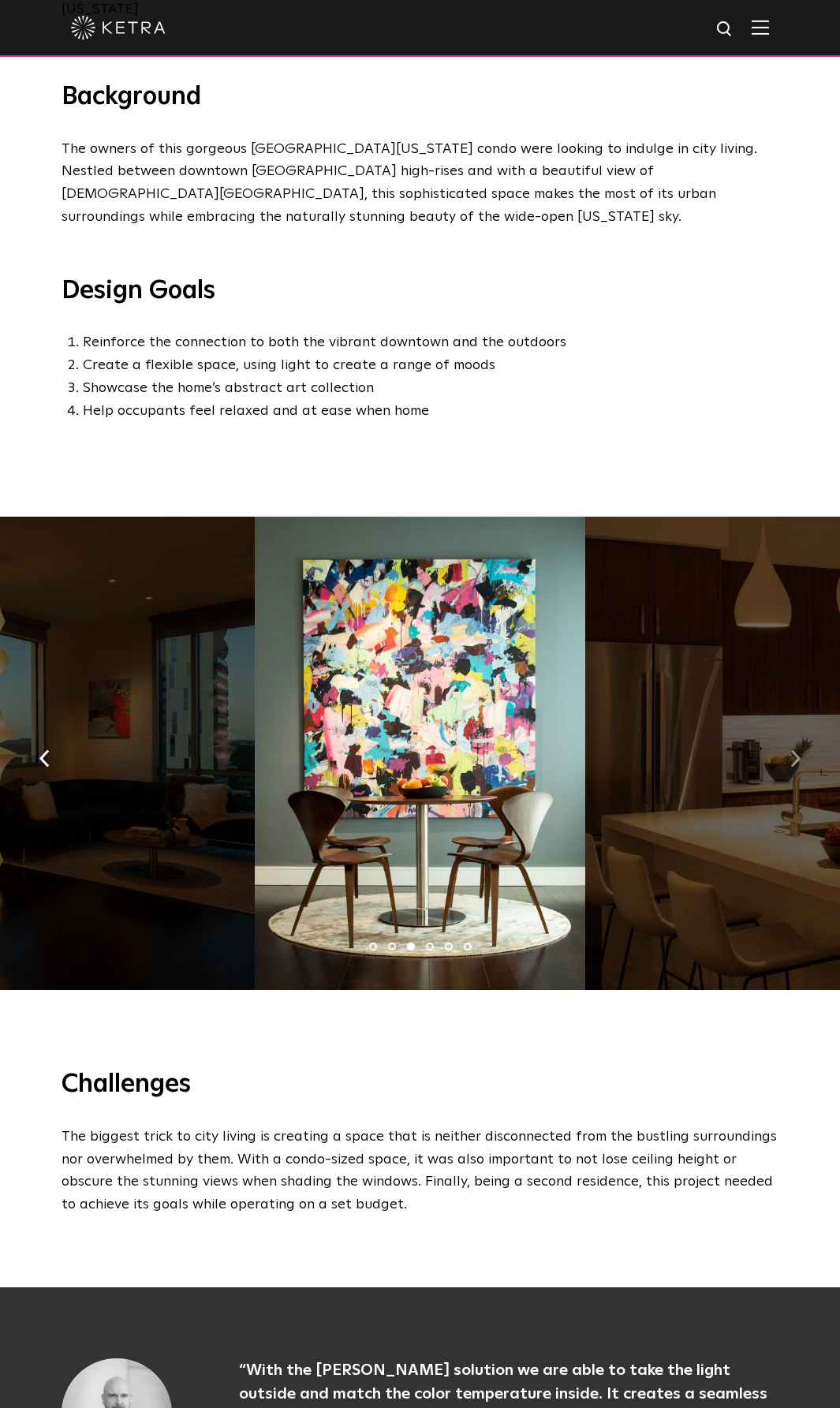
click at [806, 730] on button "button" at bounding box center [795, 757] width 34 height 54
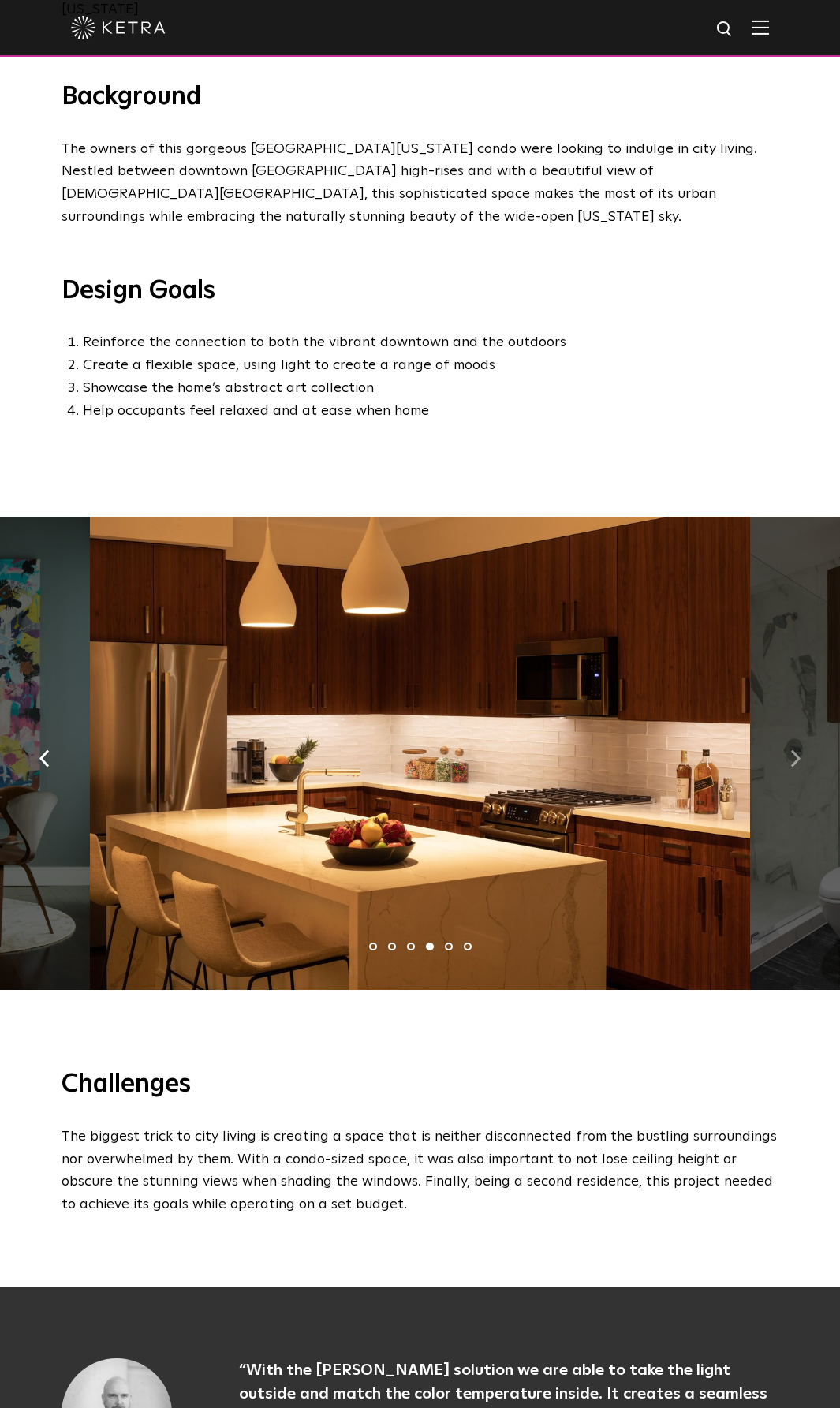
click at [806, 730] on button "button" at bounding box center [795, 757] width 34 height 54
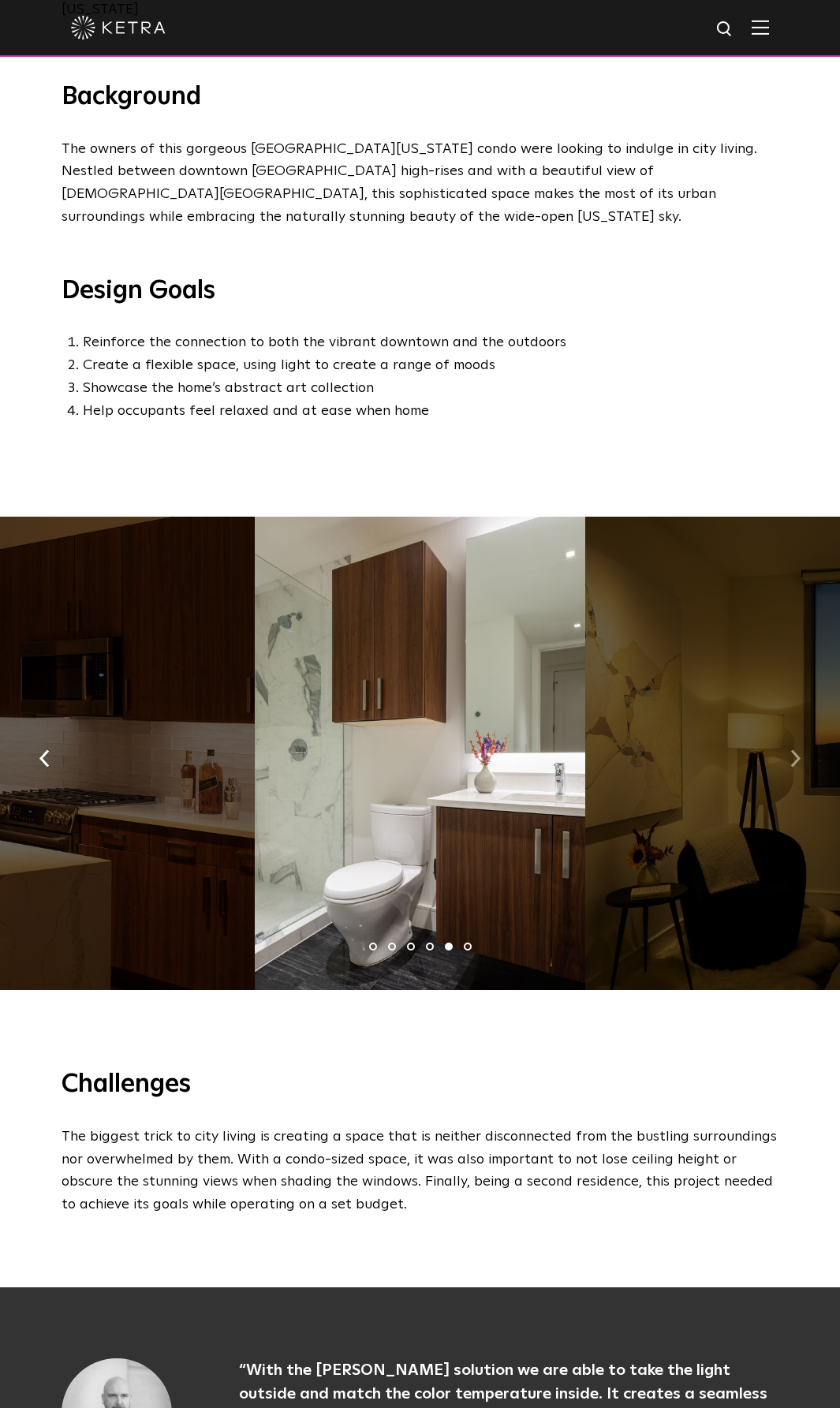
click at [806, 730] on button "button" at bounding box center [795, 757] width 34 height 54
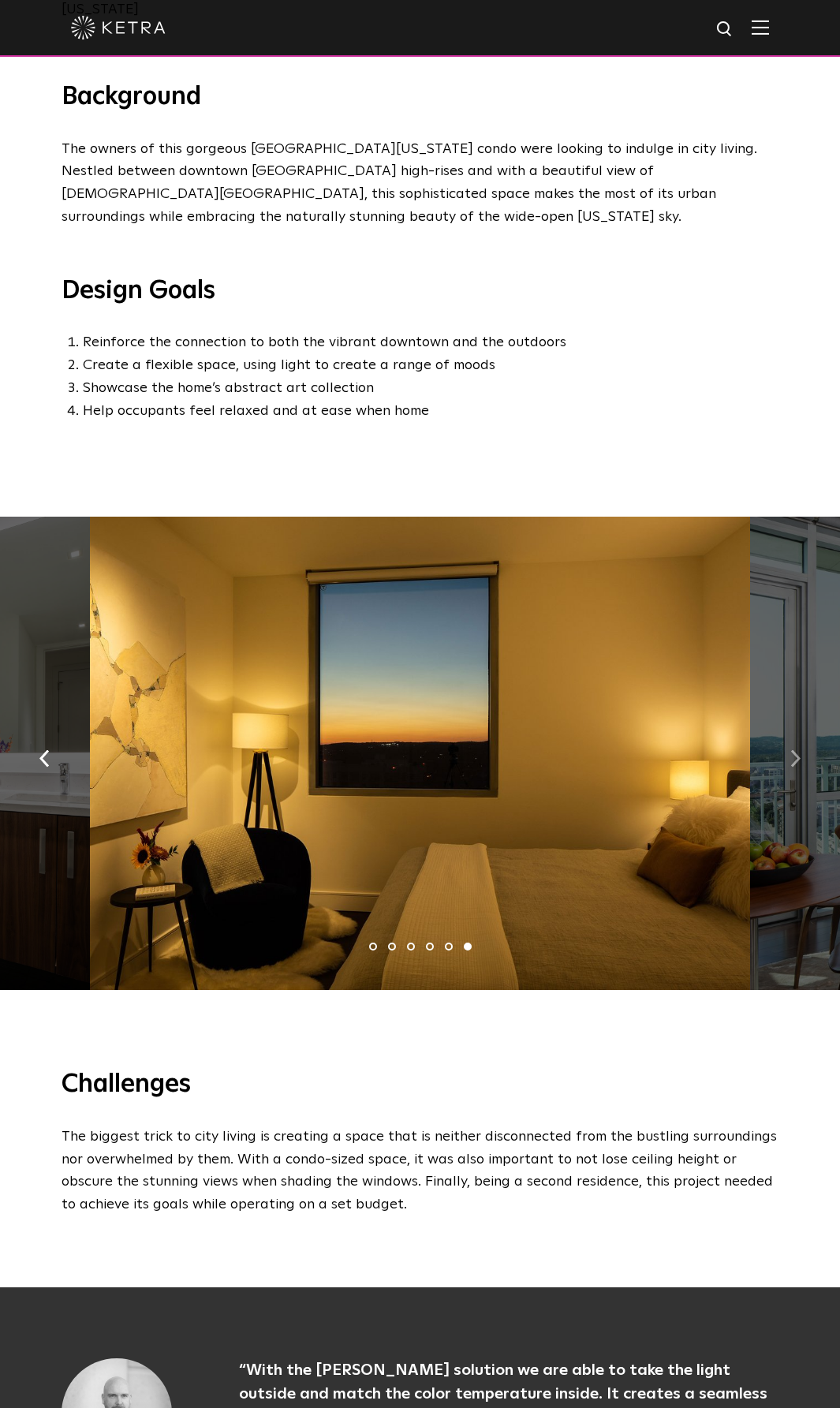
click at [802, 730] on button "button" at bounding box center [795, 757] width 34 height 54
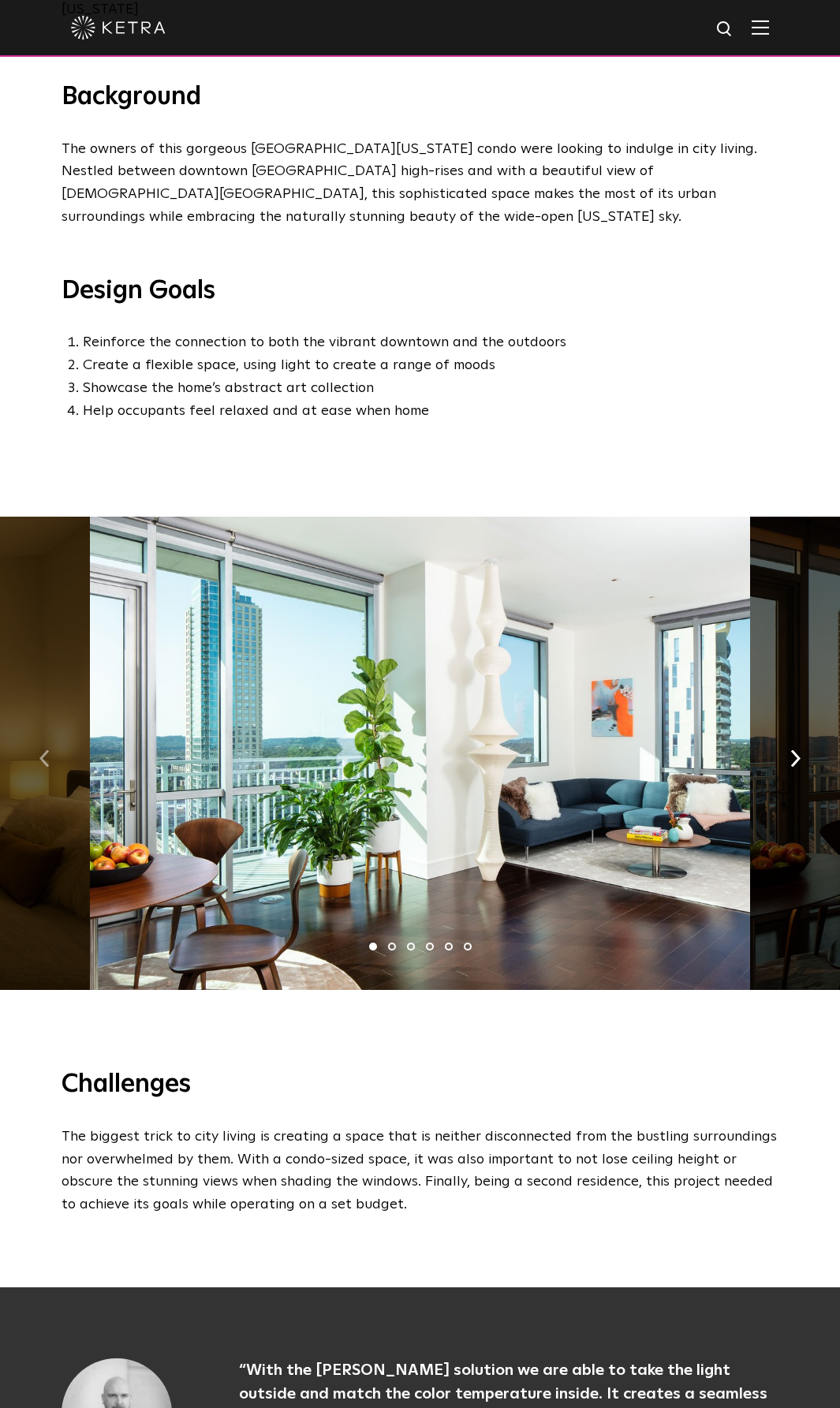
click at [34, 730] on button "button" at bounding box center [44, 757] width 34 height 54
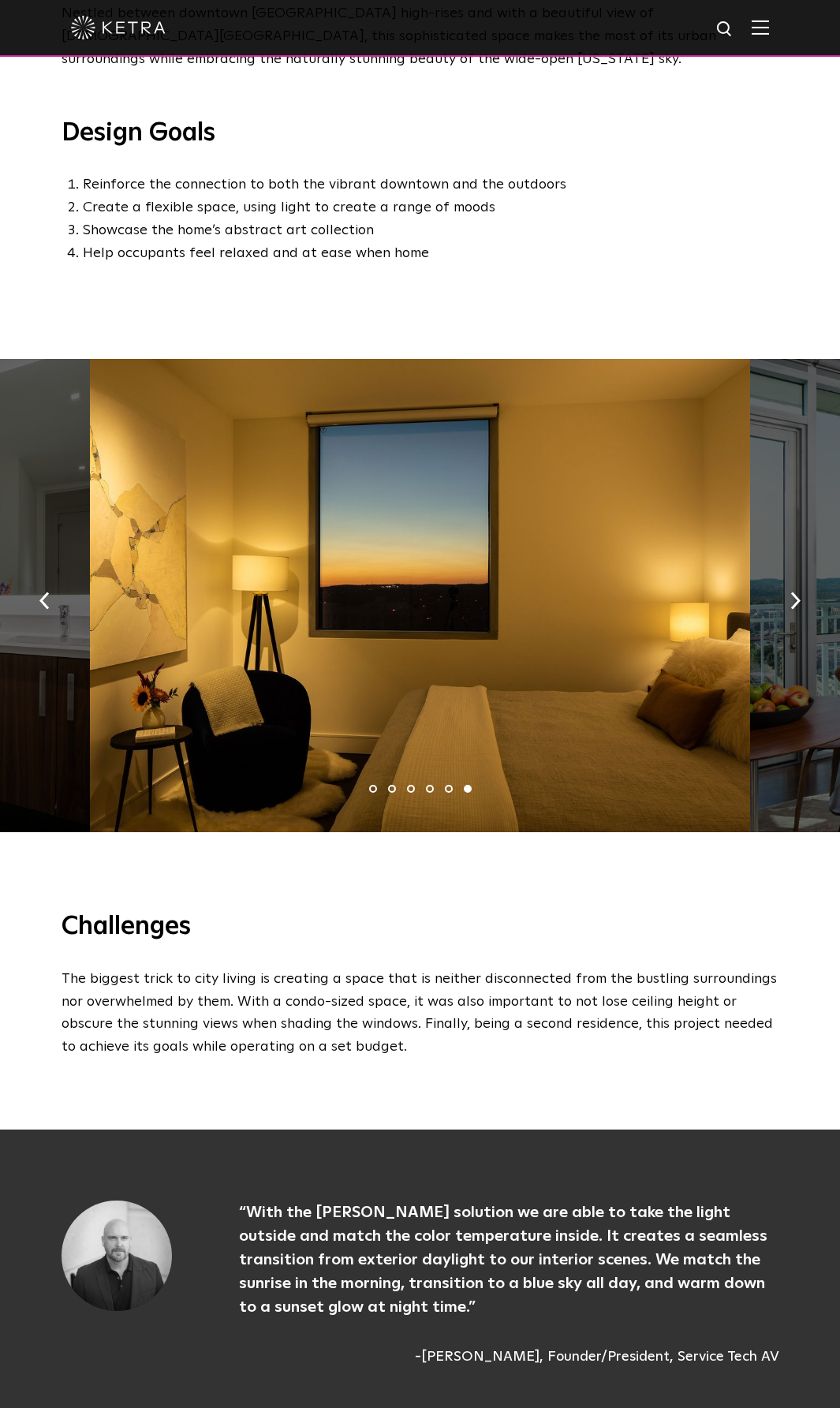
scroll to position [710, 0]
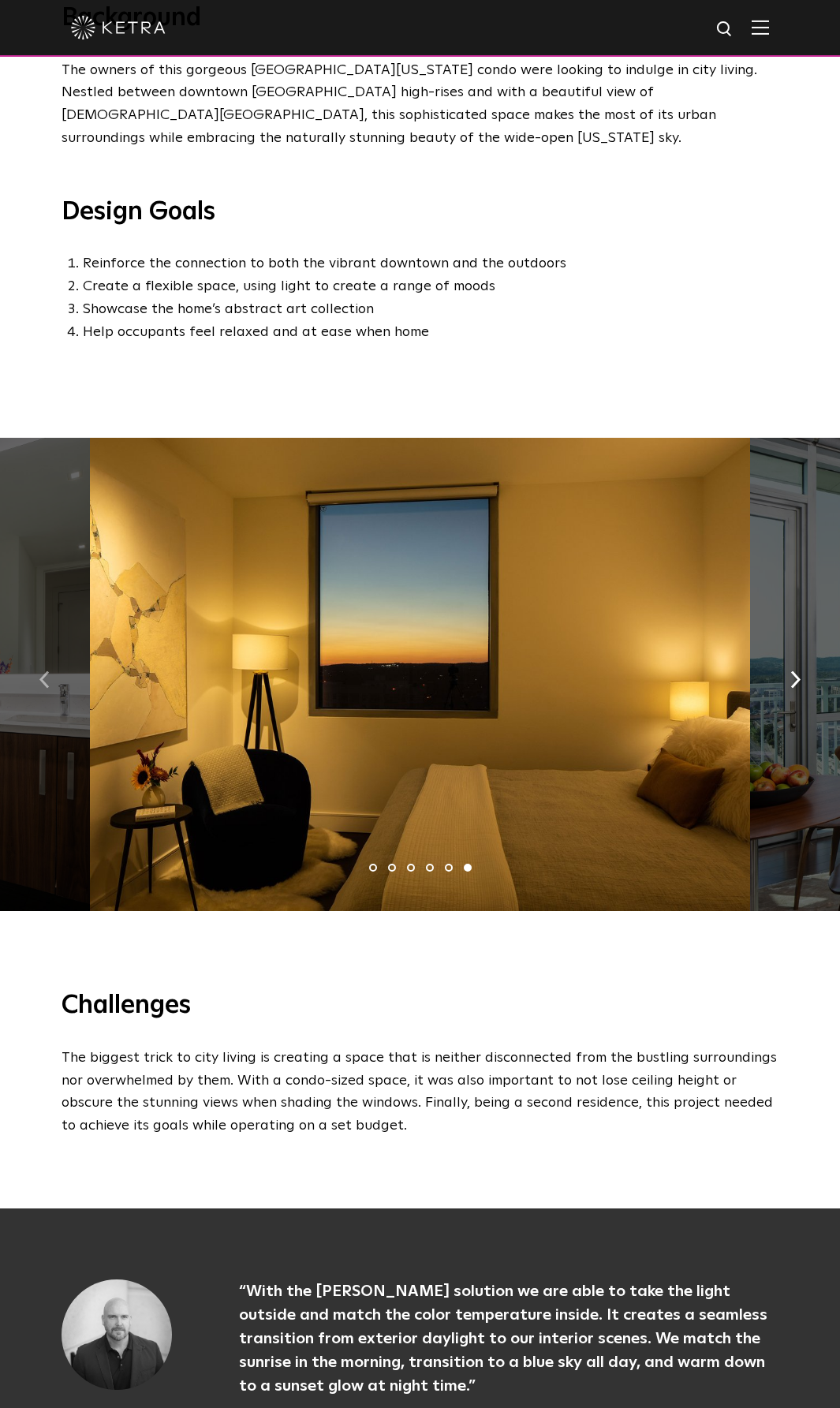
click at [49, 657] on button "button" at bounding box center [44, 678] width 34 height 54
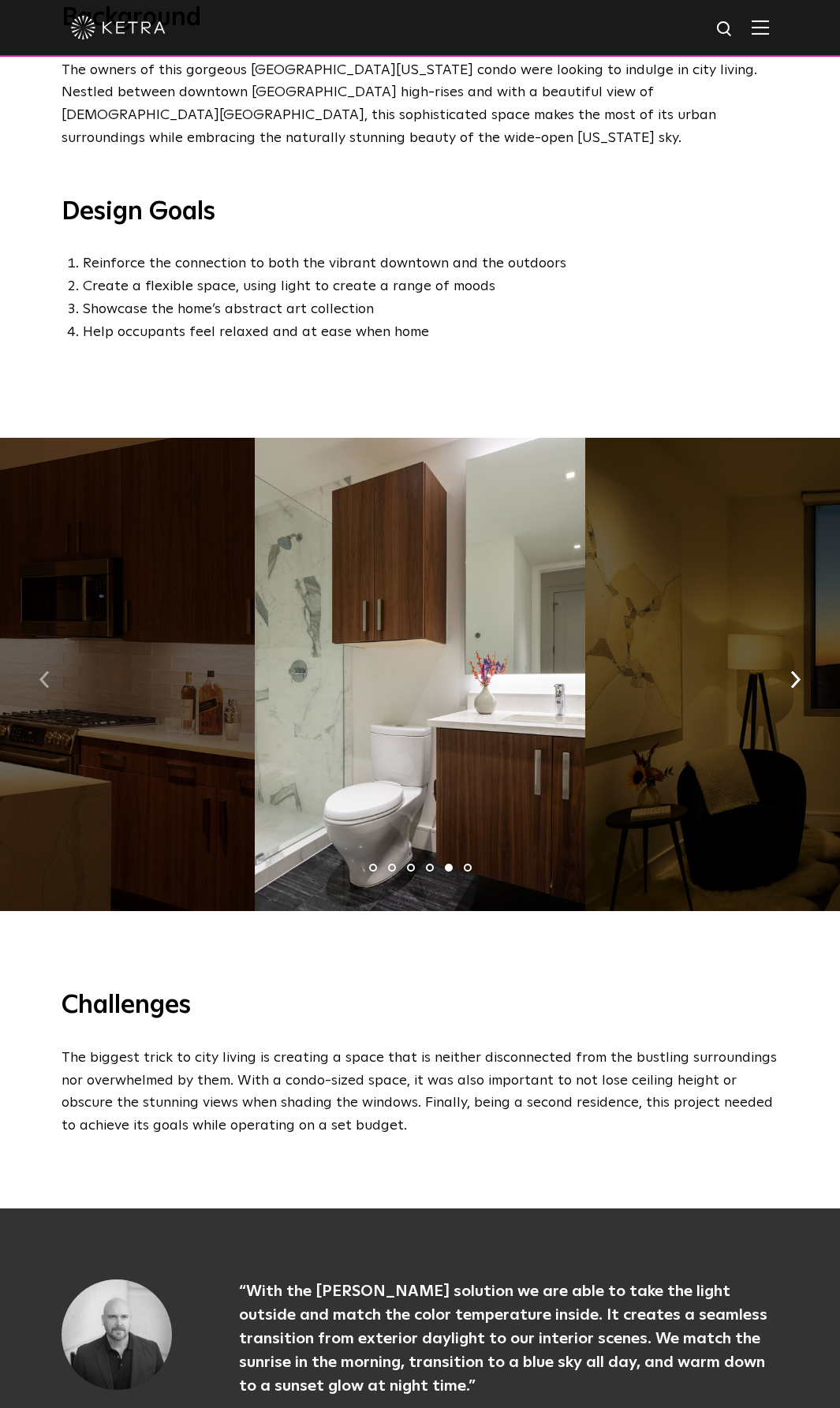
click at [49, 657] on button "button" at bounding box center [44, 678] width 34 height 54
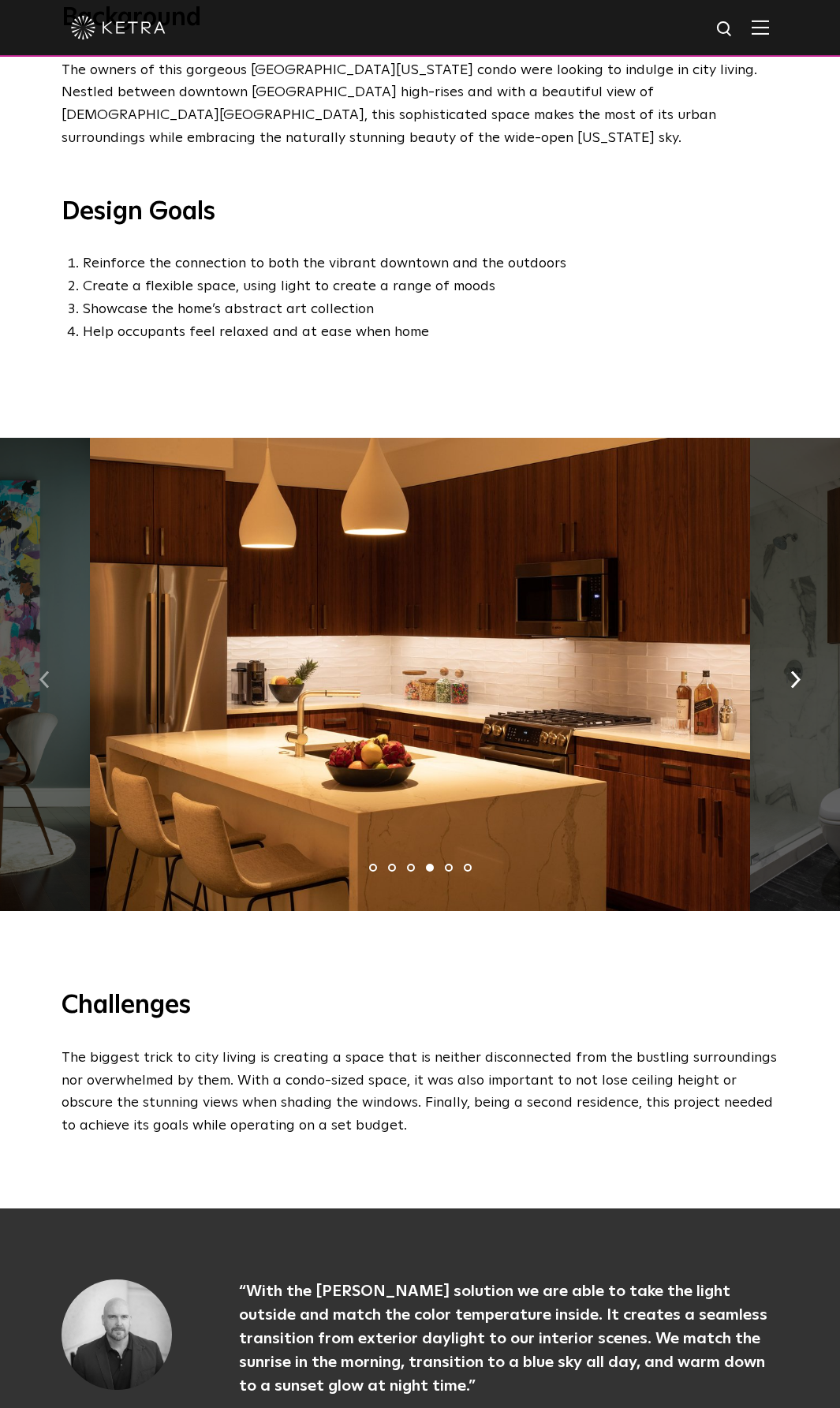
click at [49, 657] on button "button" at bounding box center [44, 678] width 34 height 54
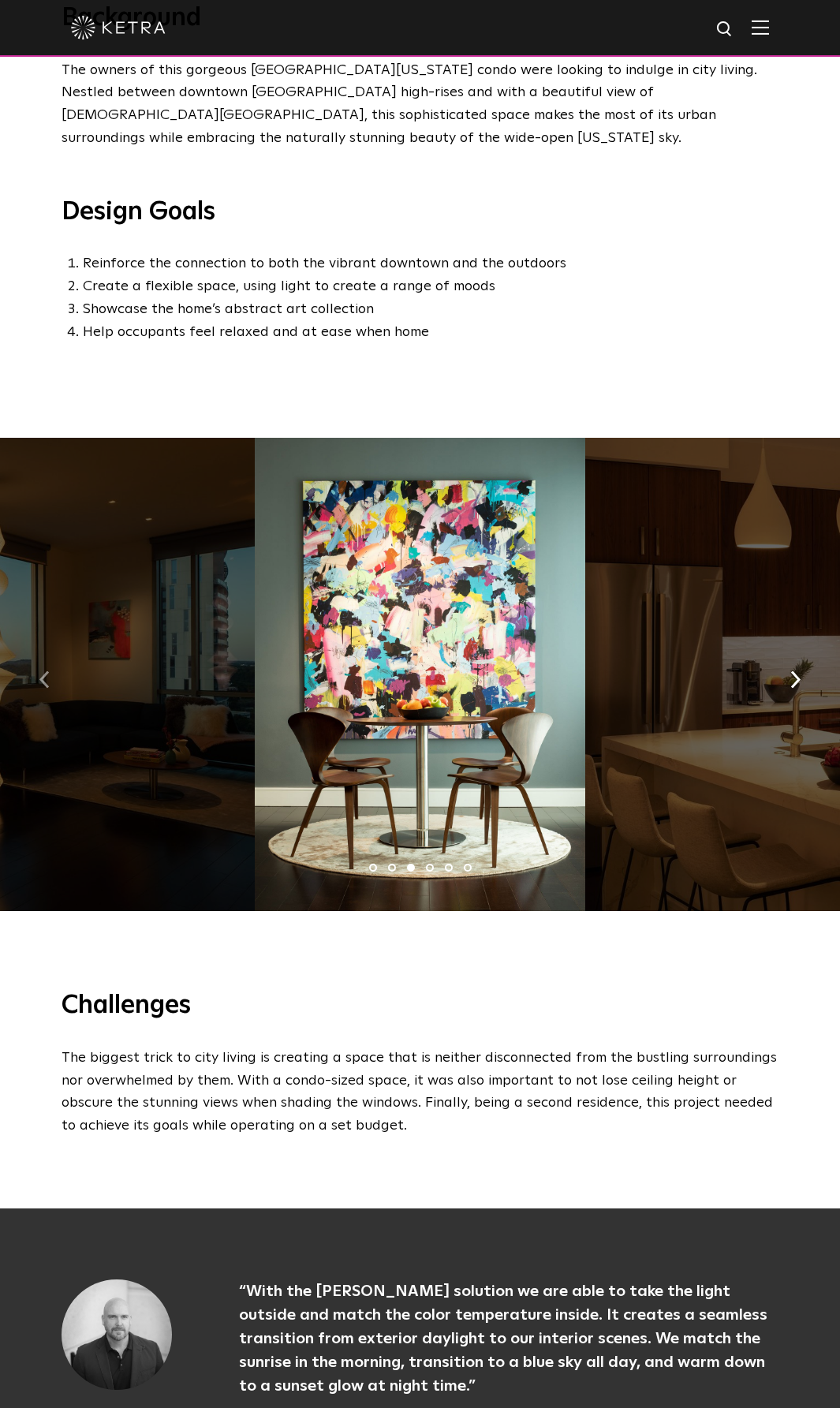
click at [52, 654] on button "button" at bounding box center [44, 678] width 34 height 54
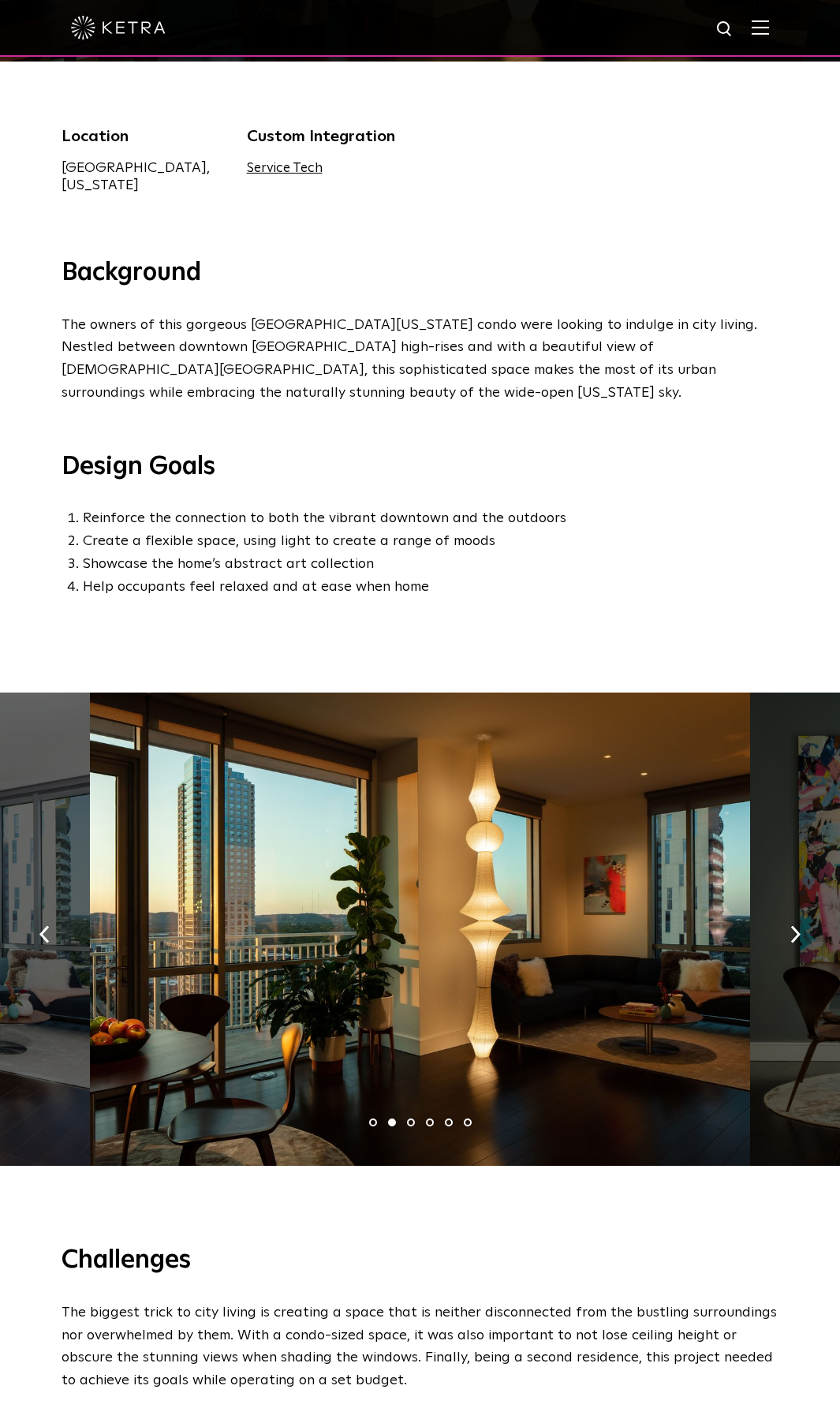
scroll to position [631, 0]
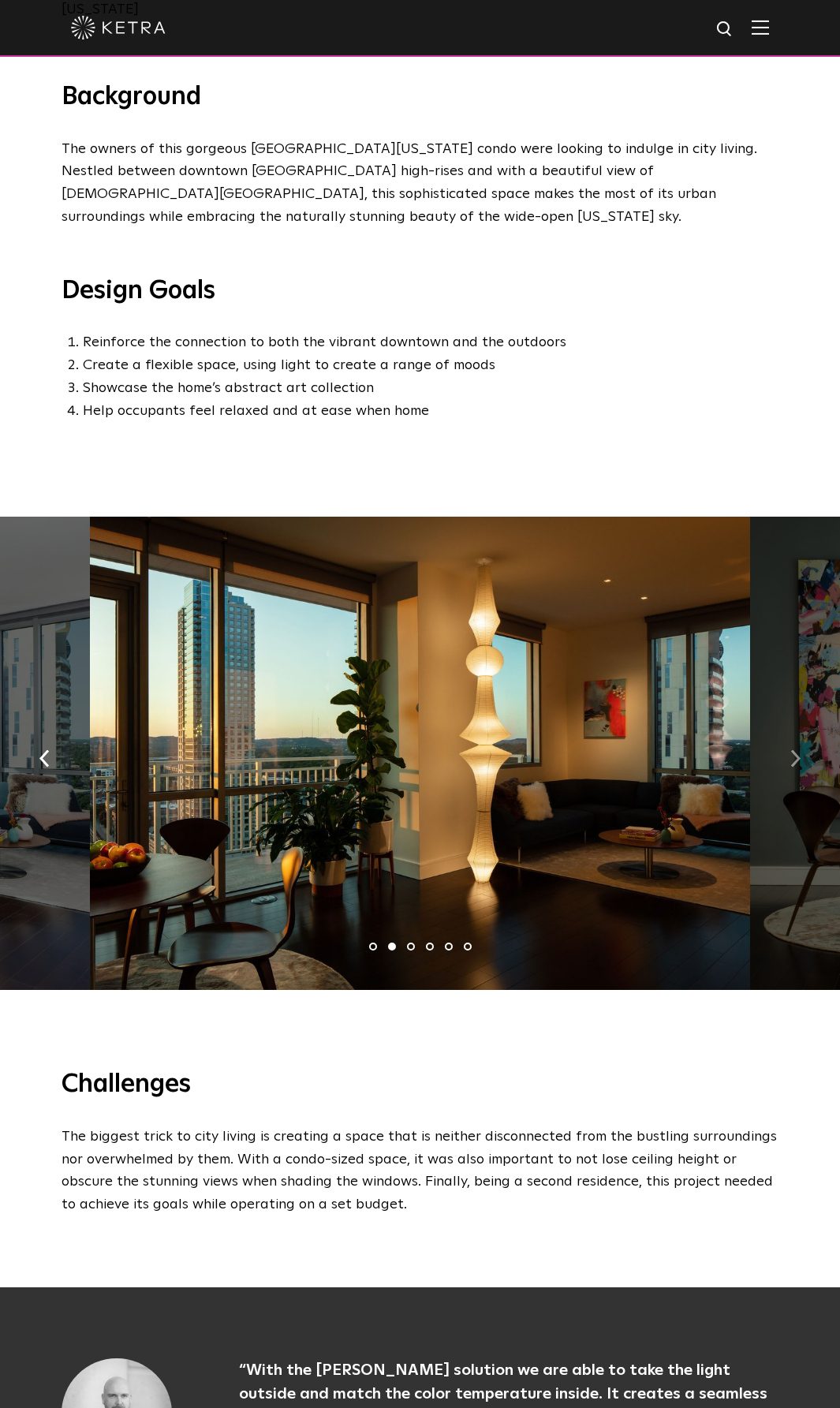
click at [802, 730] on button "button" at bounding box center [795, 757] width 34 height 54
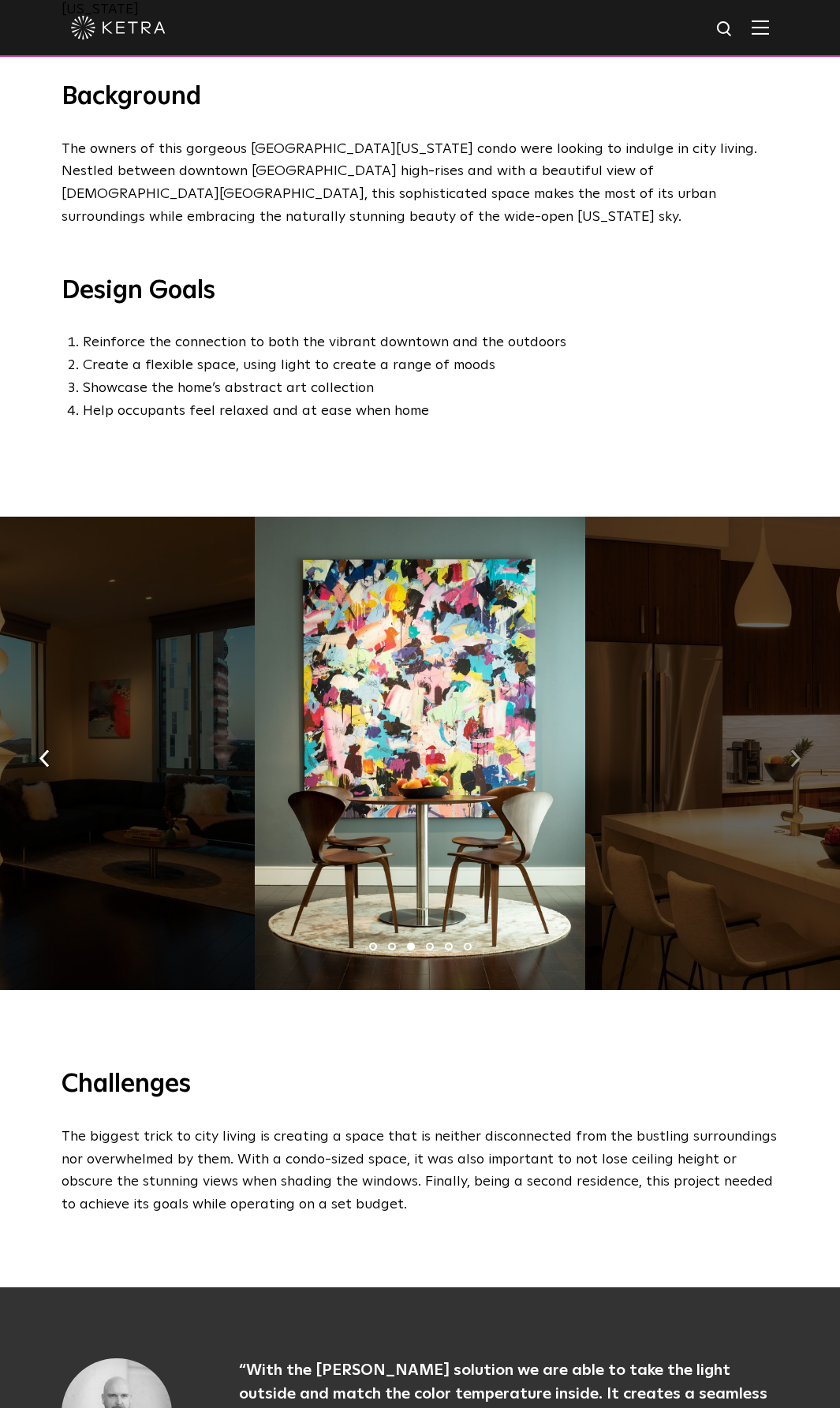
click at [789, 731] on button "button" at bounding box center [795, 757] width 34 height 54
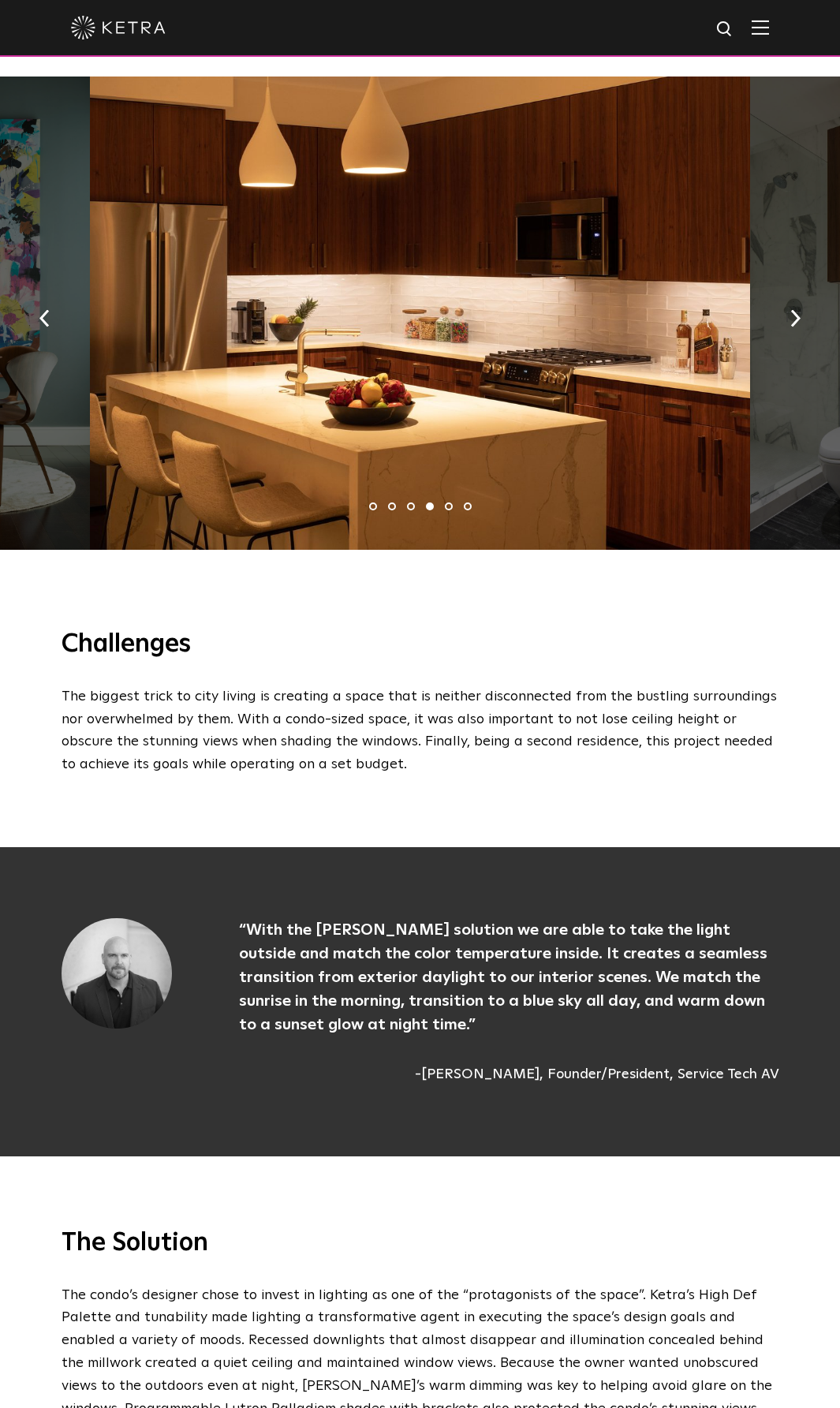
scroll to position [868, 0]
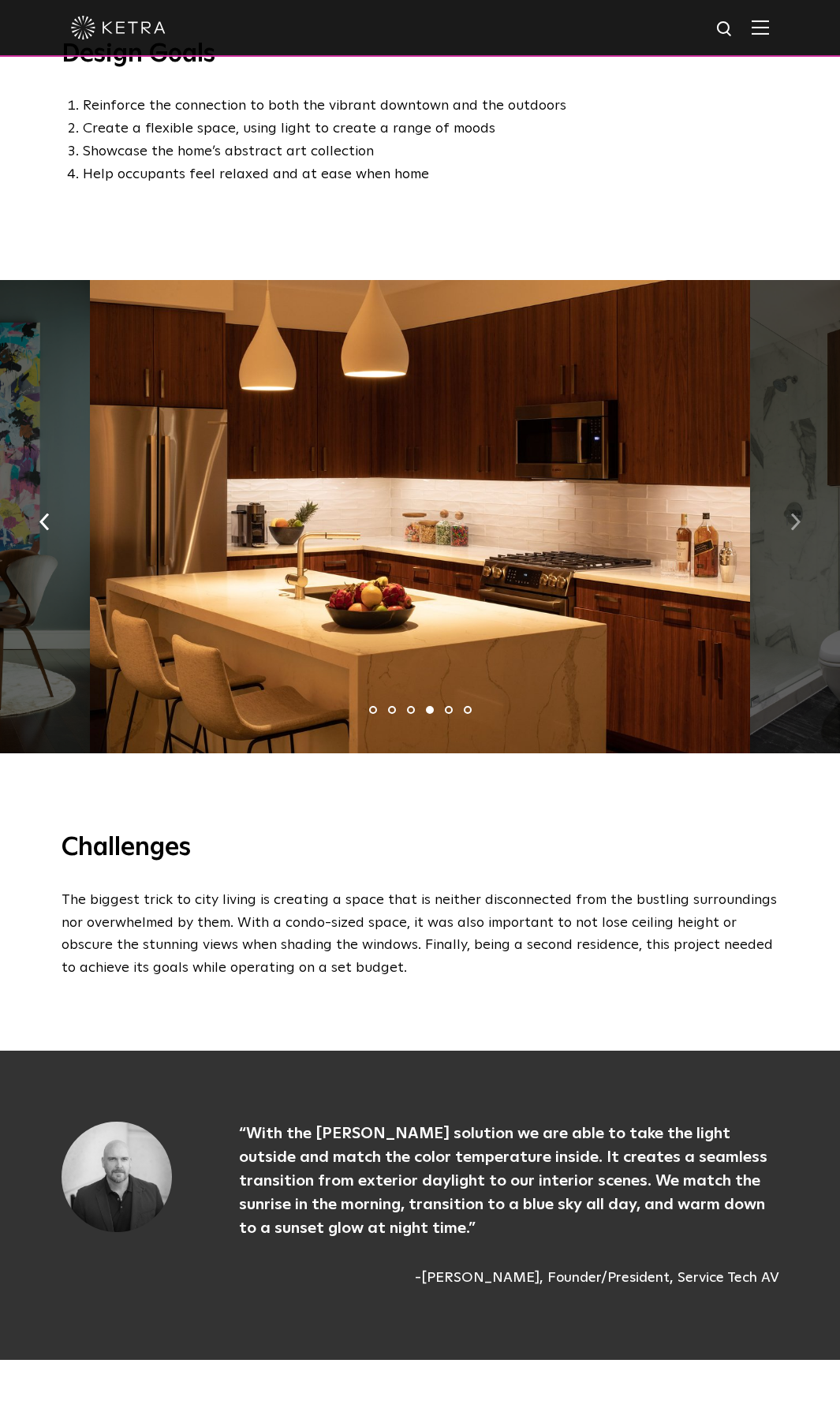
click at [805, 494] on button "button" at bounding box center [795, 521] width 34 height 54
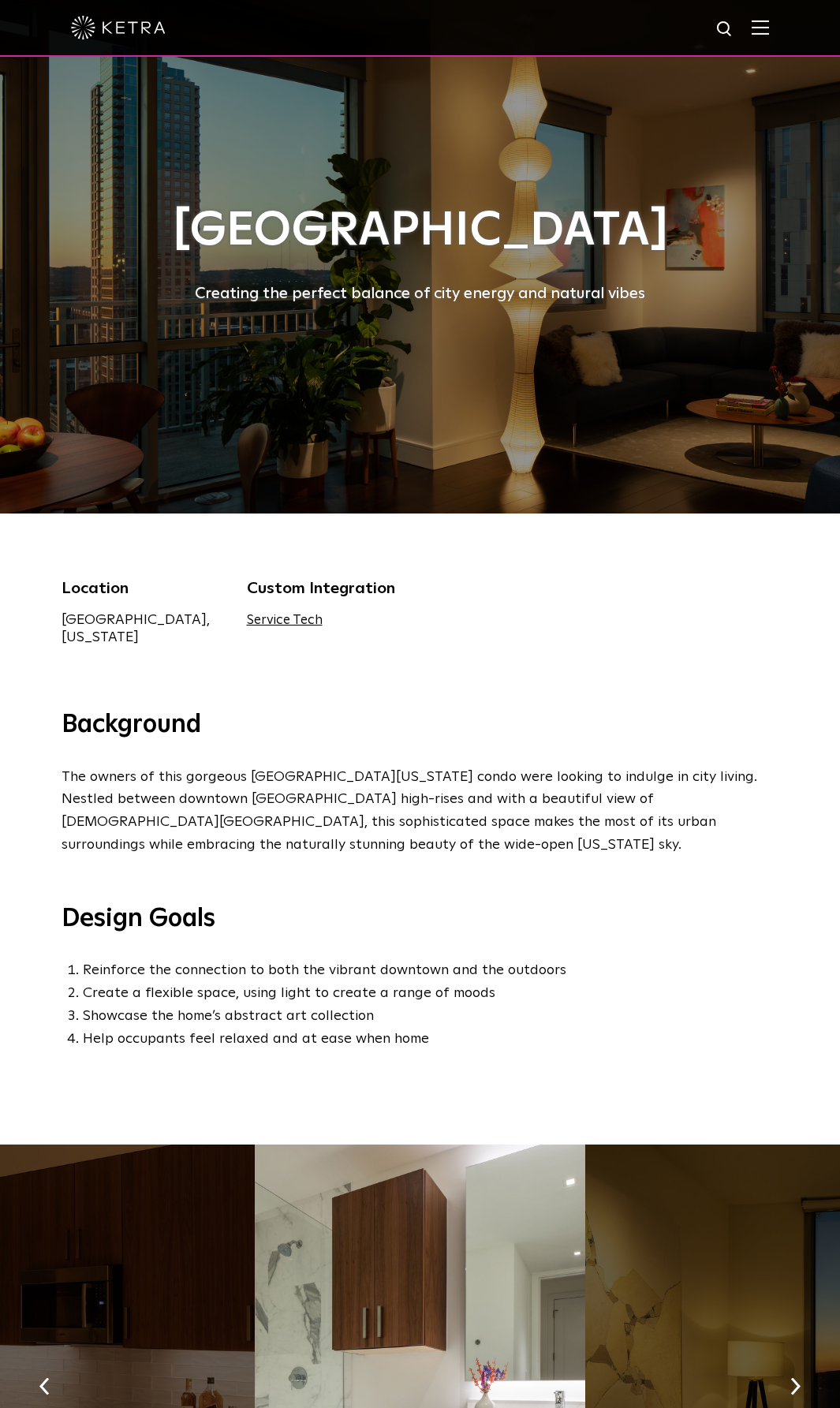
scroll to position [0, 0]
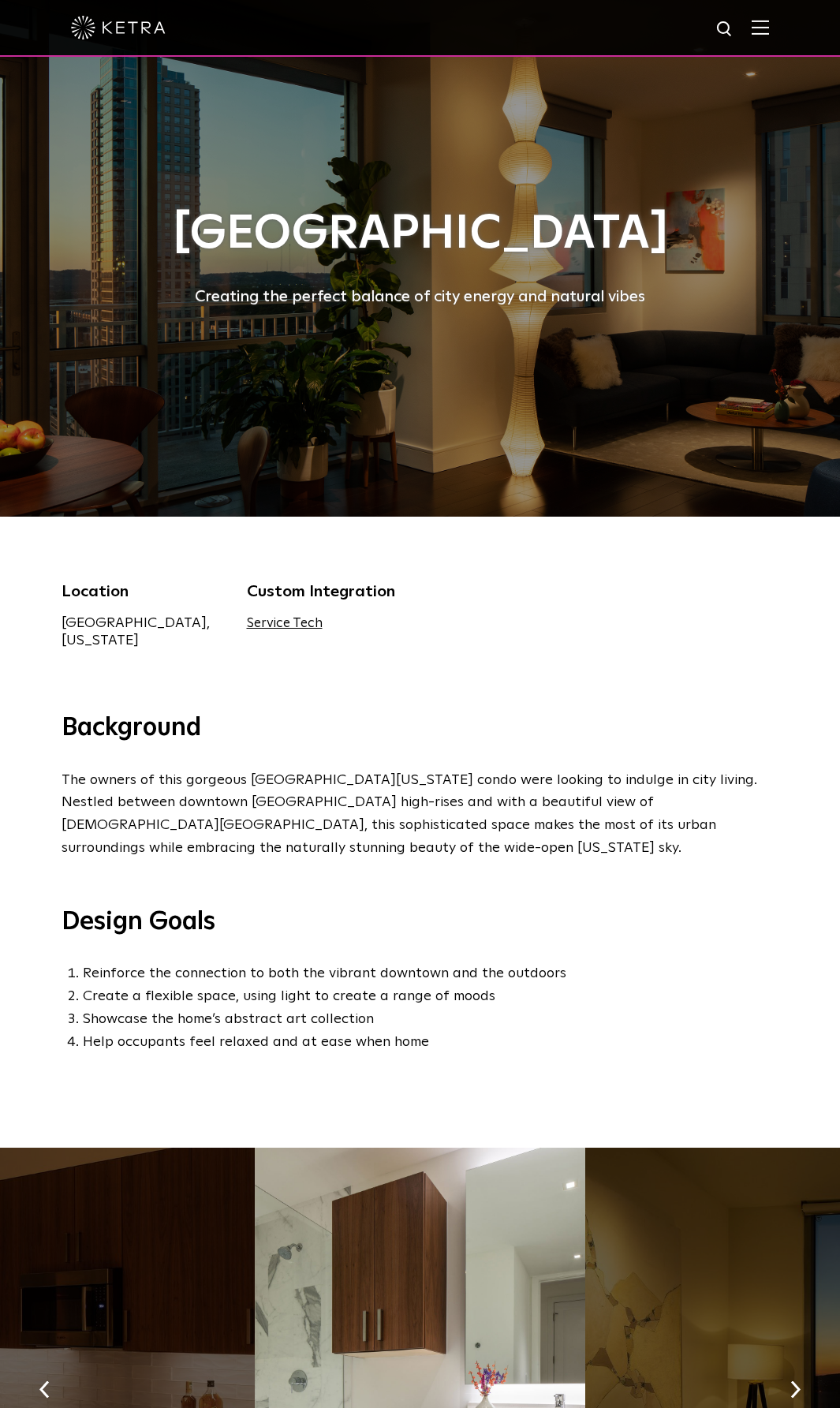
click at [104, 21] on img at bounding box center [118, 28] width 94 height 24
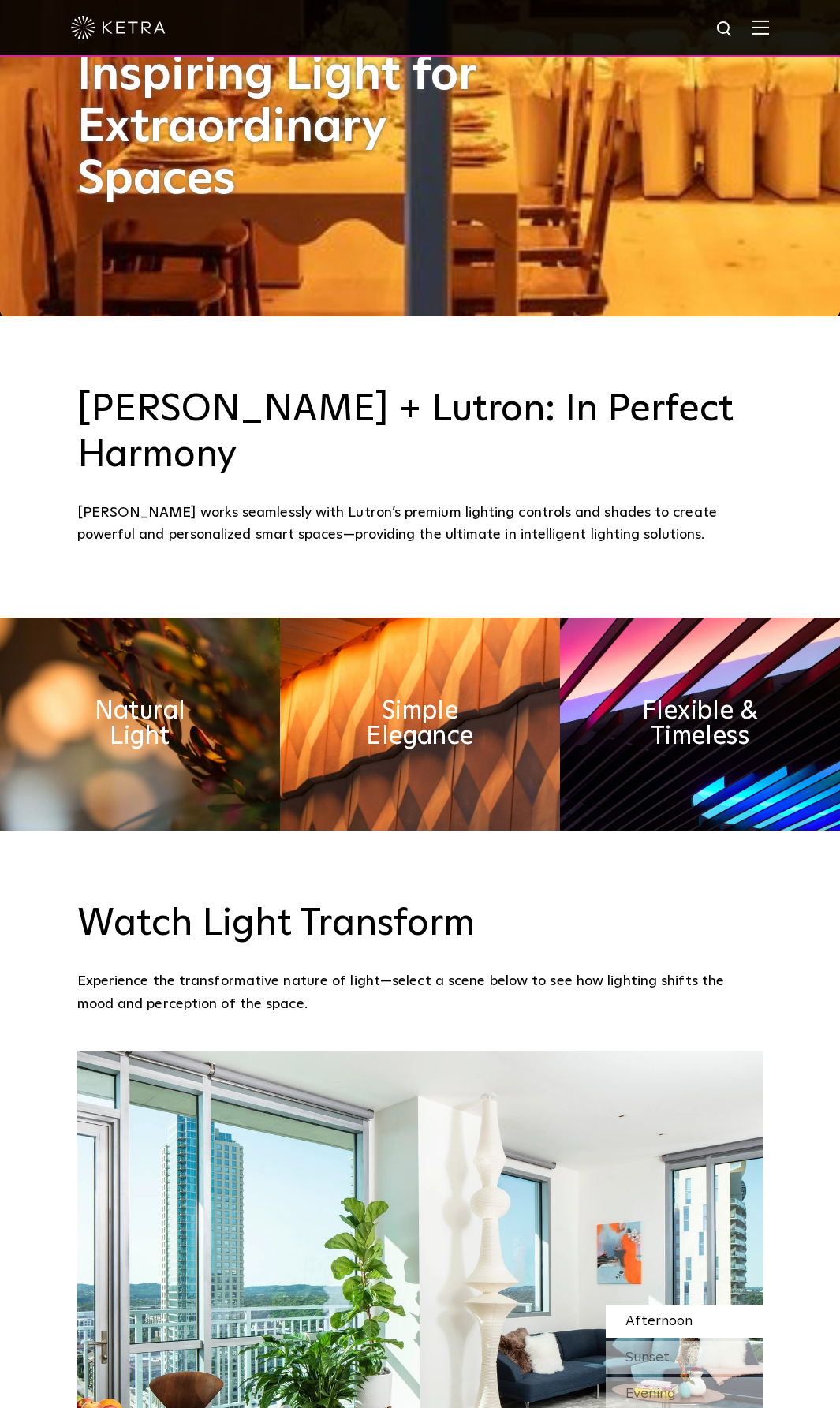
scroll to position [1183, 0]
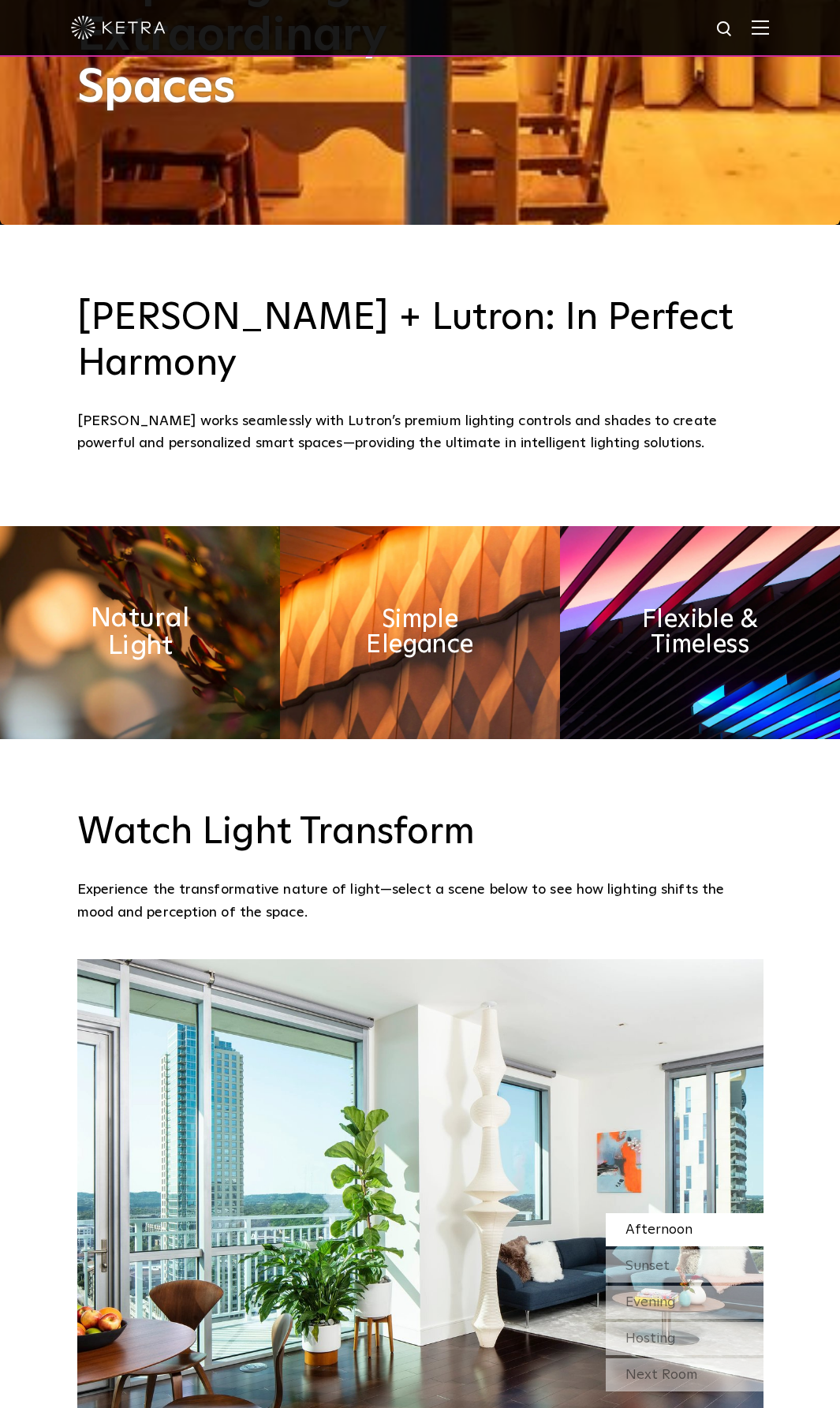
click at [155, 605] on h2 "Natural Light" at bounding box center [140, 633] width 152 height 55
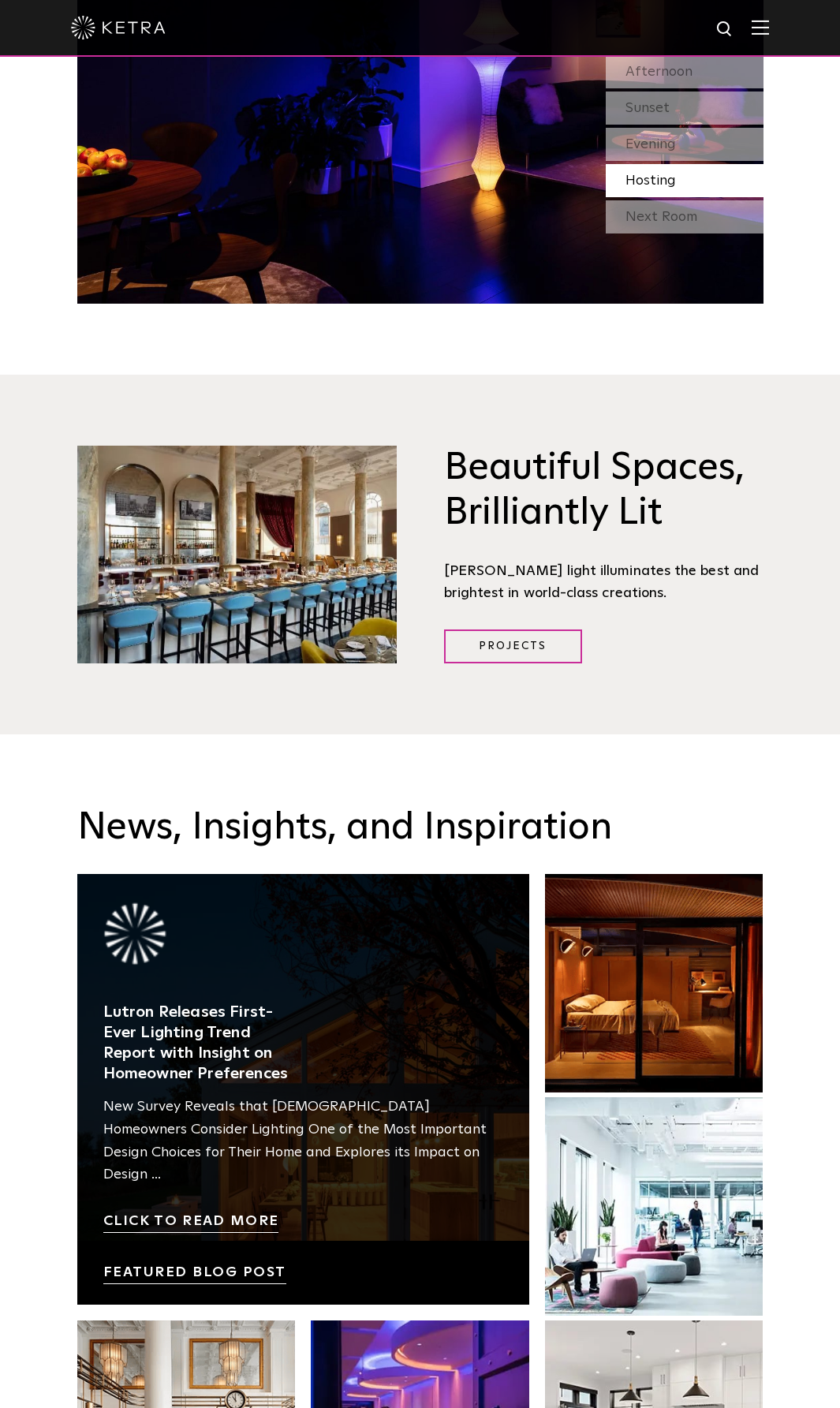
scroll to position [2446, 0]
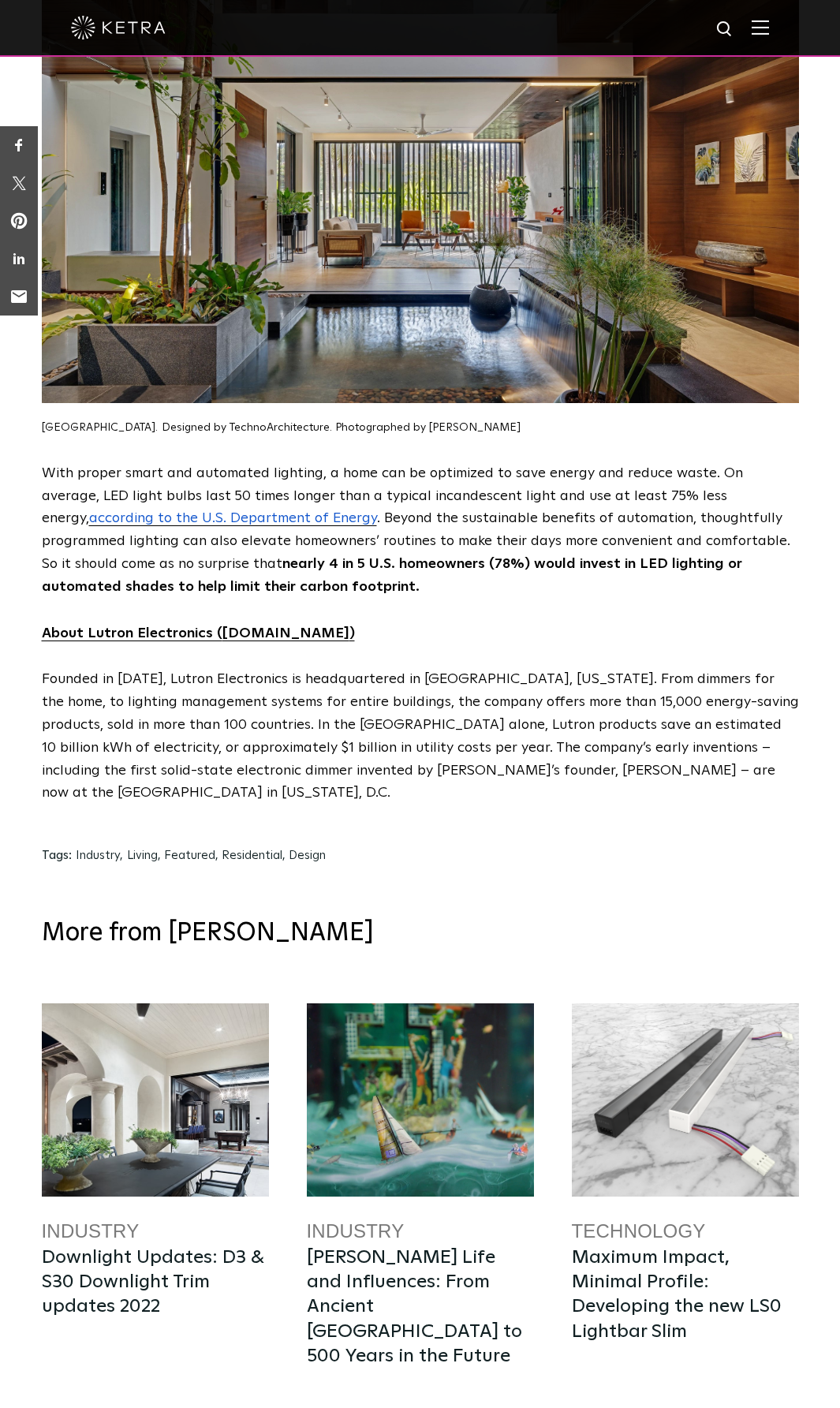
scroll to position [7336, 0]
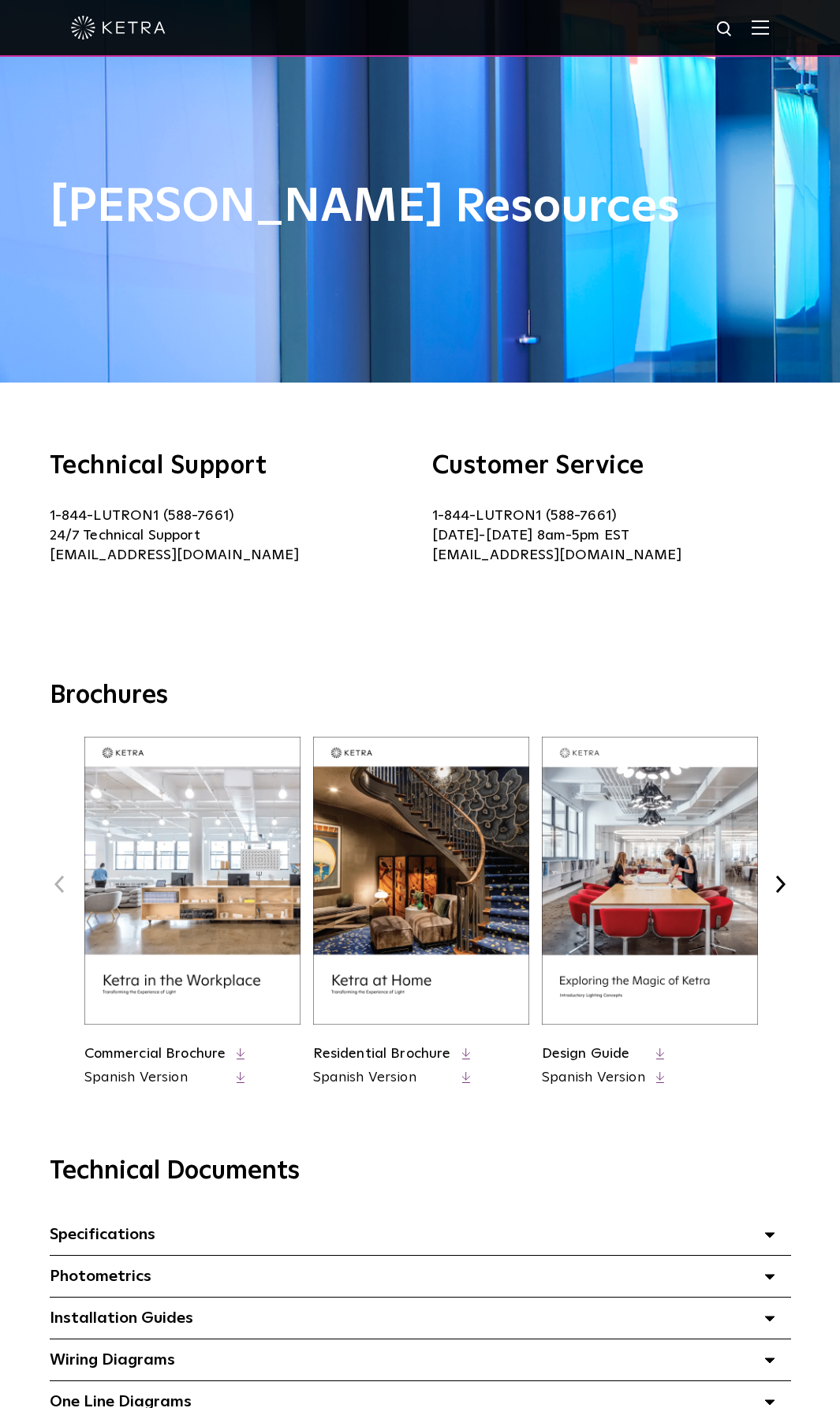
click at [769, 20] on div at bounding box center [420, 28] width 699 height 55
click at [766, 28] on img at bounding box center [760, 27] width 18 height 15
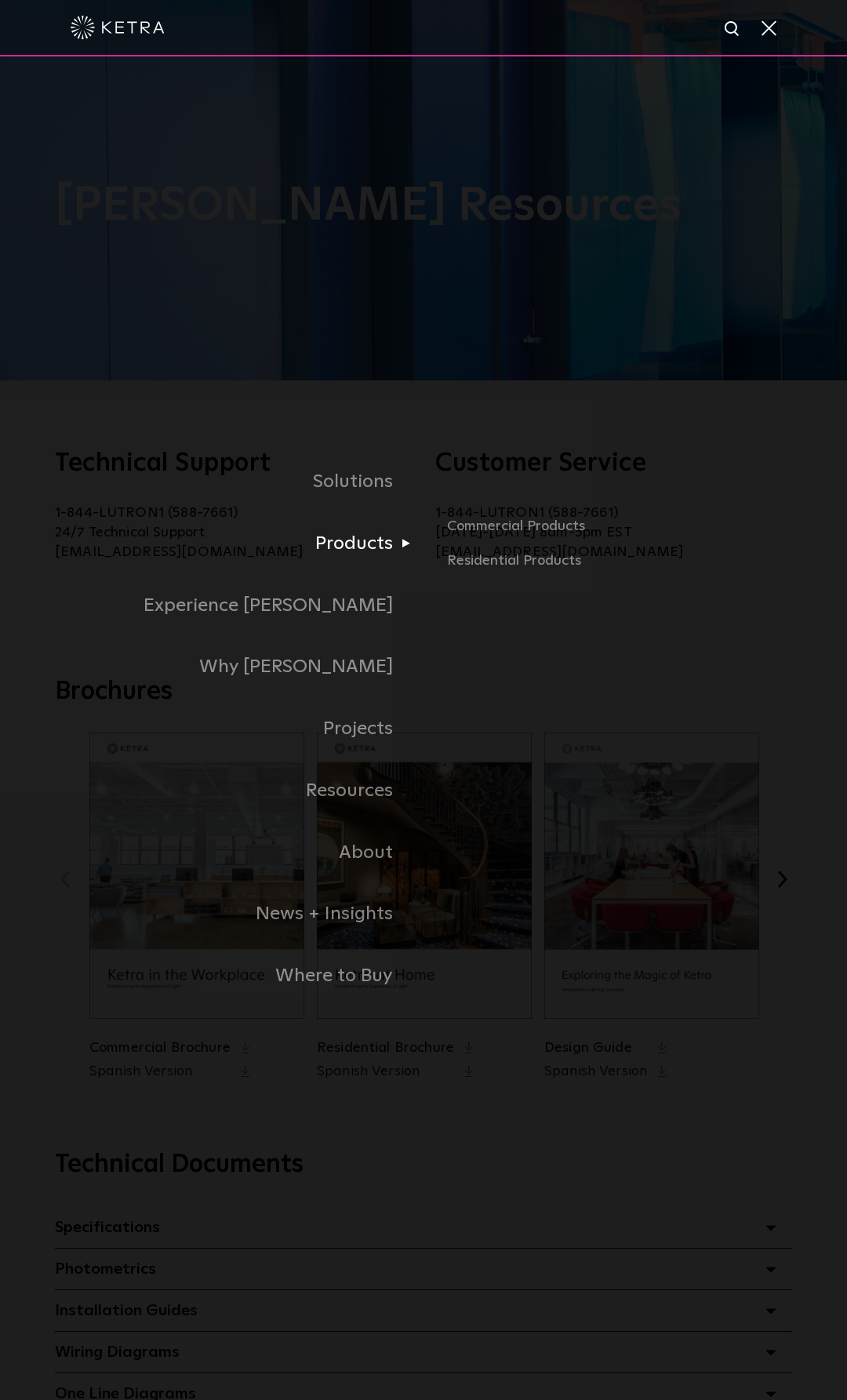
click at [353, 552] on link "Products" at bounding box center [238, 543] width 368 height 62
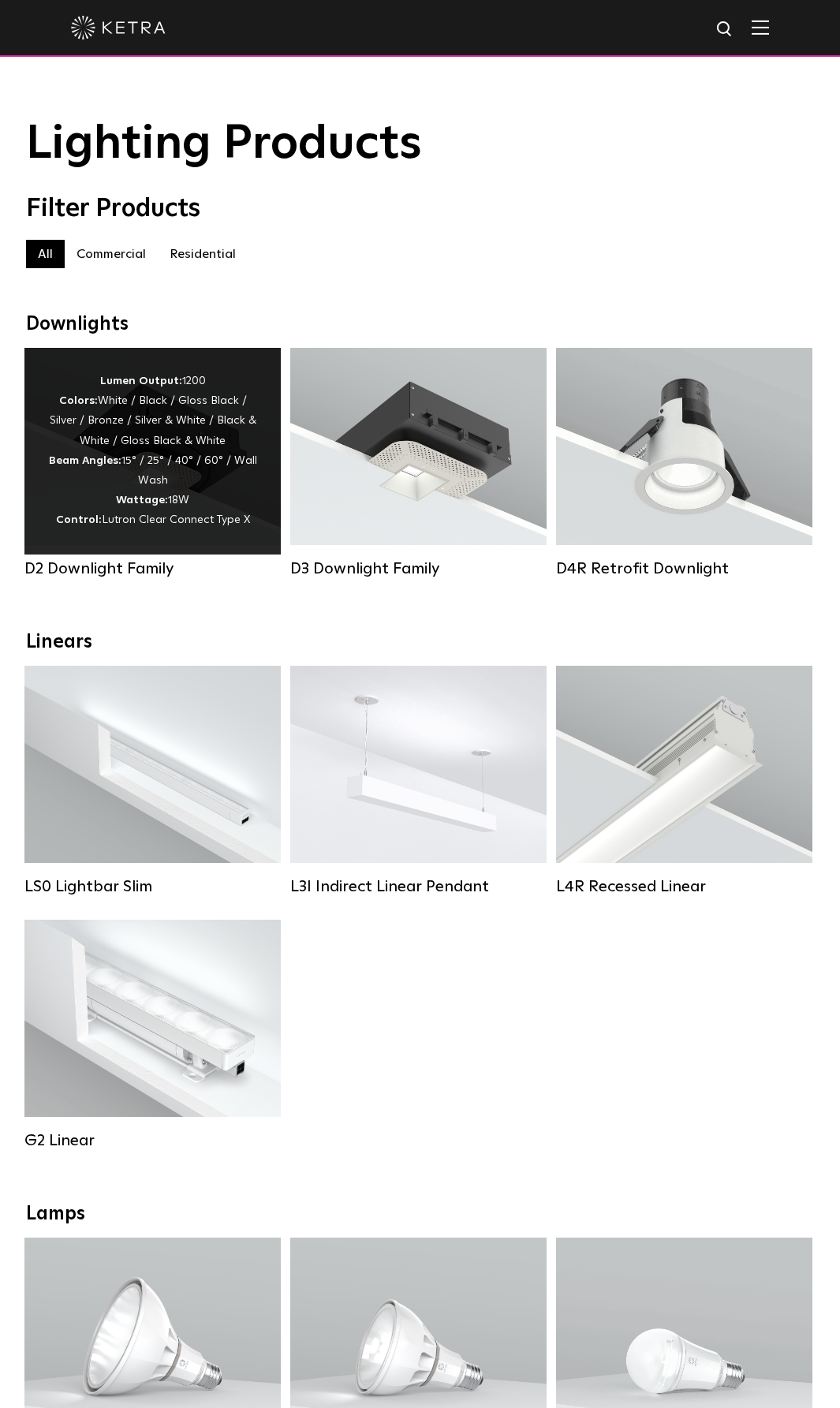
click at [248, 394] on div "Lumen Output: 1200 Colors: White / Black / Gloss Black / Silver / Bronze / Silv…" at bounding box center [152, 451] width 209 height 159
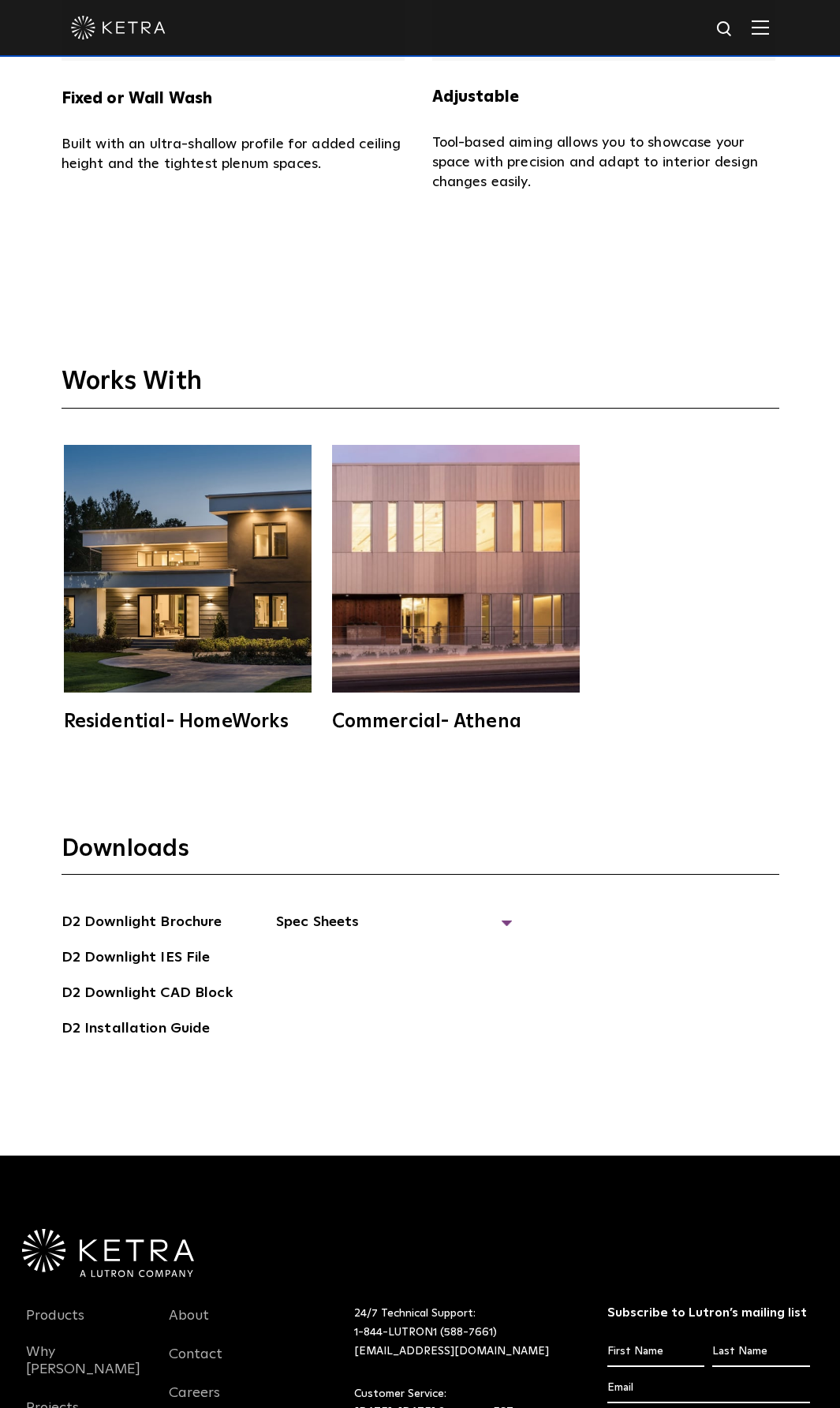
scroll to position [5048, 0]
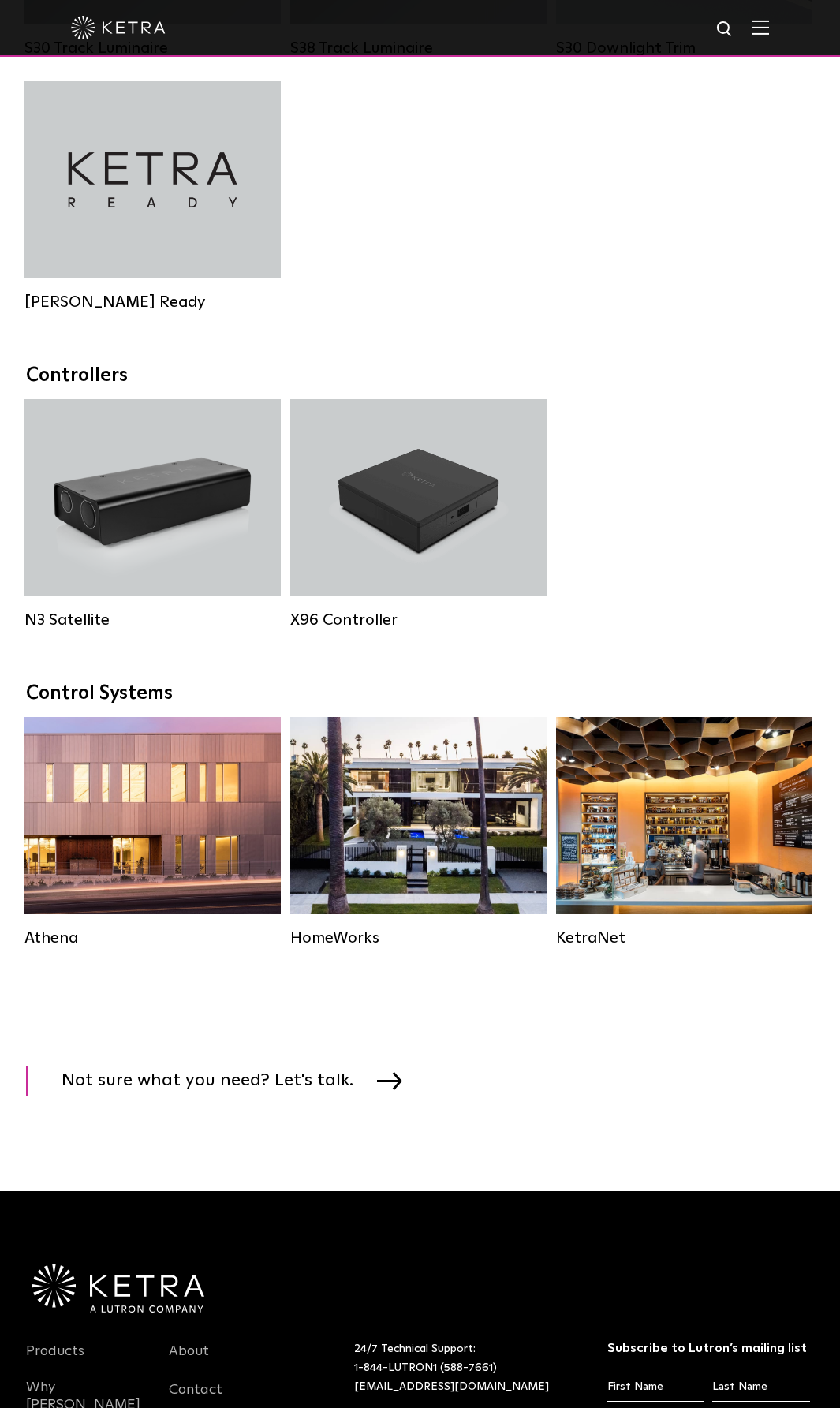
scroll to position [1735, 0]
